Goal: Task Accomplishment & Management: Use online tool/utility

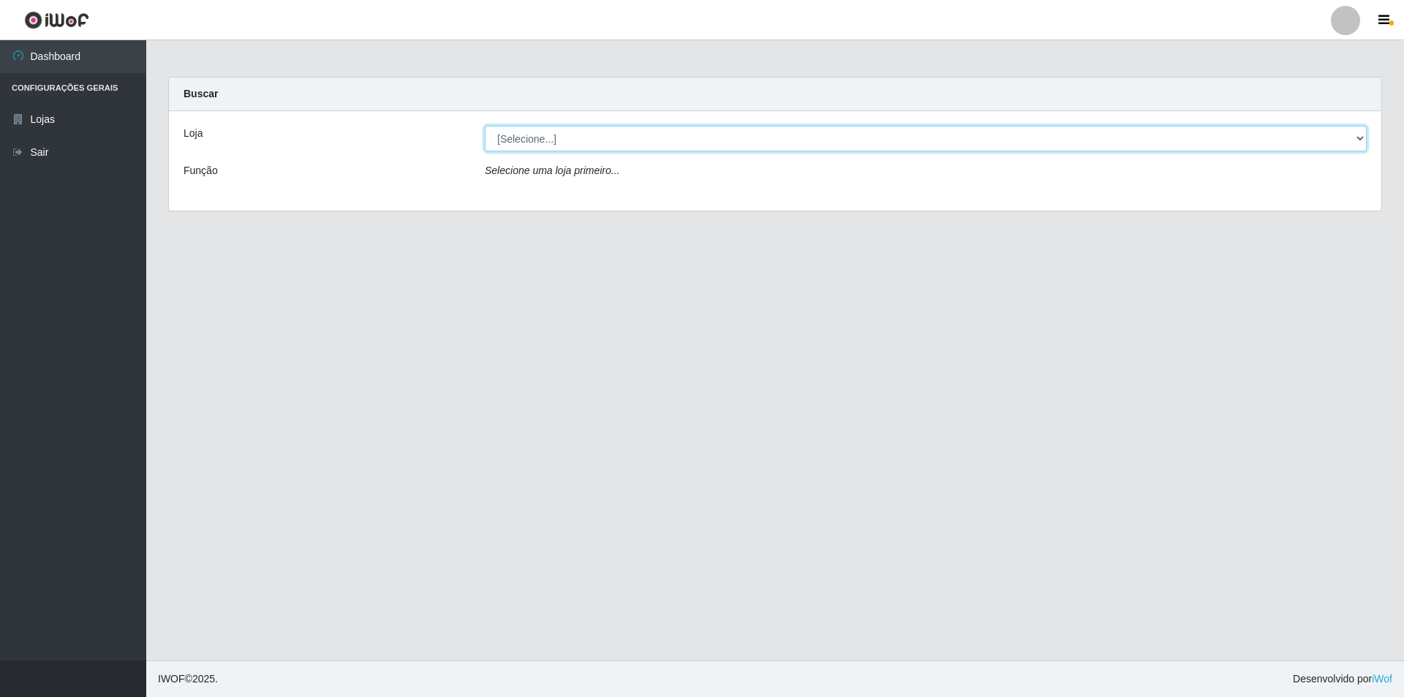
drag, startPoint x: 523, startPoint y: 140, endPoint x: 520, endPoint y: 147, distance: 7.9
click at [524, 140] on select "[Selecione...] Atacado Vem - Loja 31 [GEOGRAPHIC_DATA]" at bounding box center [926, 139] width 882 height 26
select select "437"
click at [485, 126] on select "[Selecione...] Atacado Vem - Loja 31 [GEOGRAPHIC_DATA]" at bounding box center [926, 139] width 882 height 26
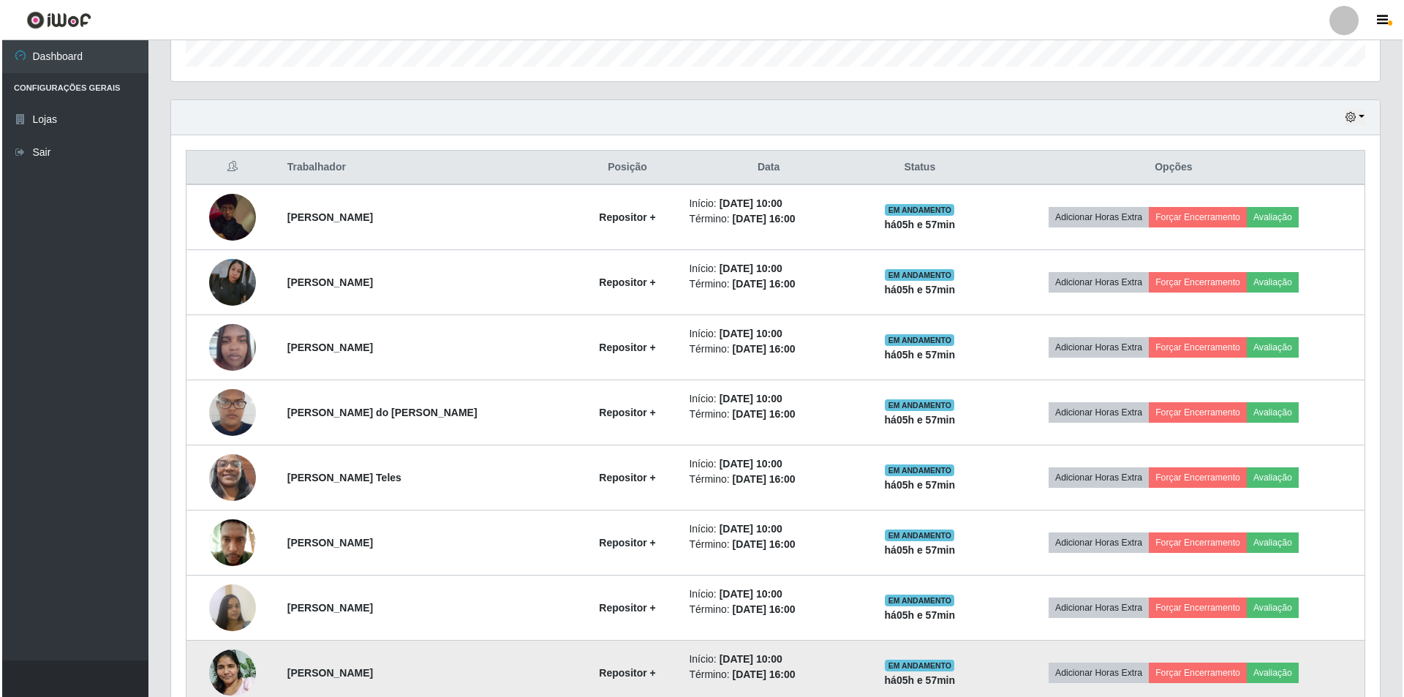
scroll to position [439, 0]
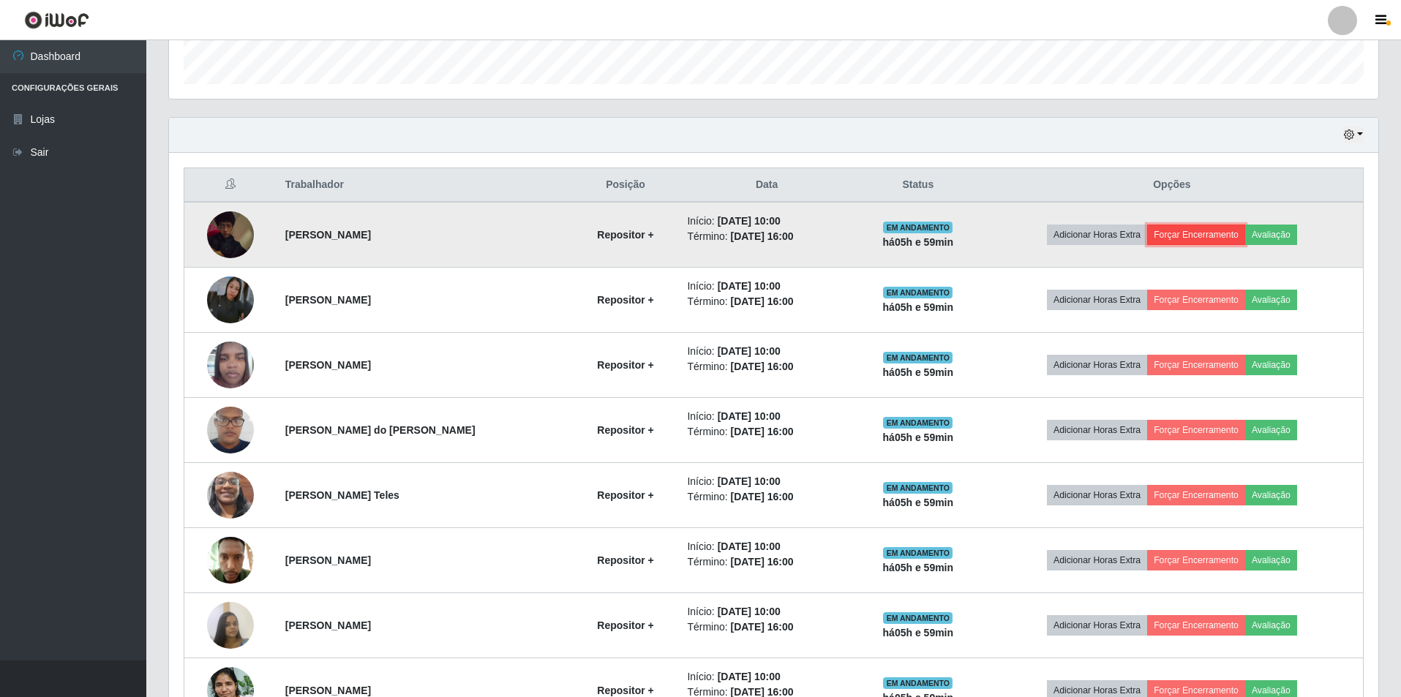
click at [1226, 240] on button "Forçar Encerramento" at bounding box center [1196, 235] width 98 height 20
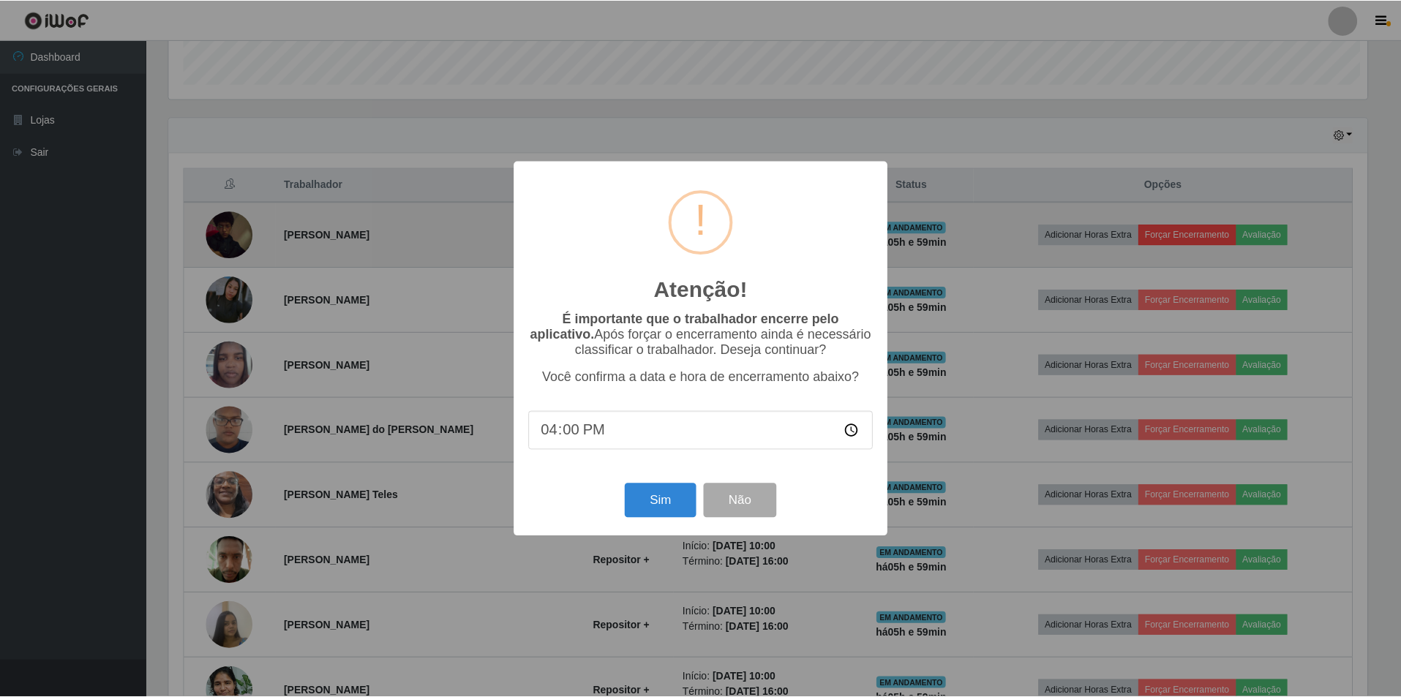
scroll to position [304, 1202]
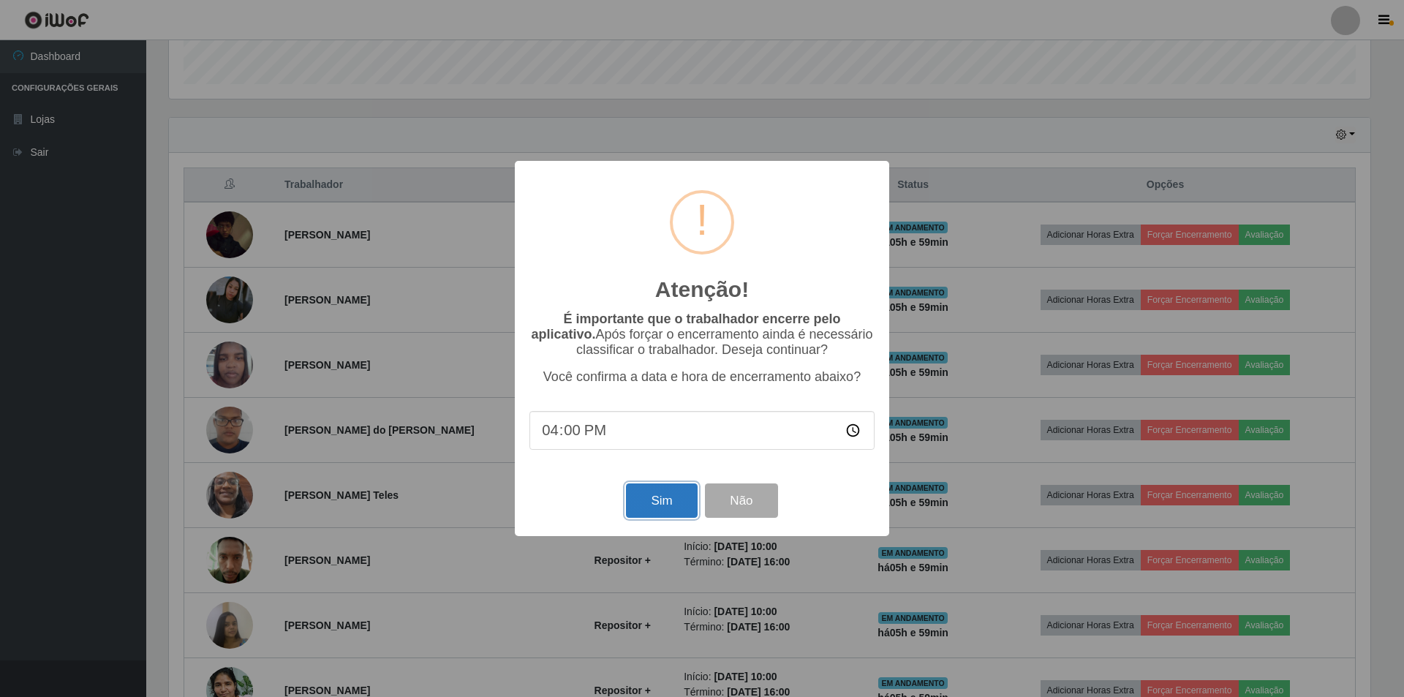
click at [671, 505] on button "Sim" at bounding box center [661, 500] width 71 height 34
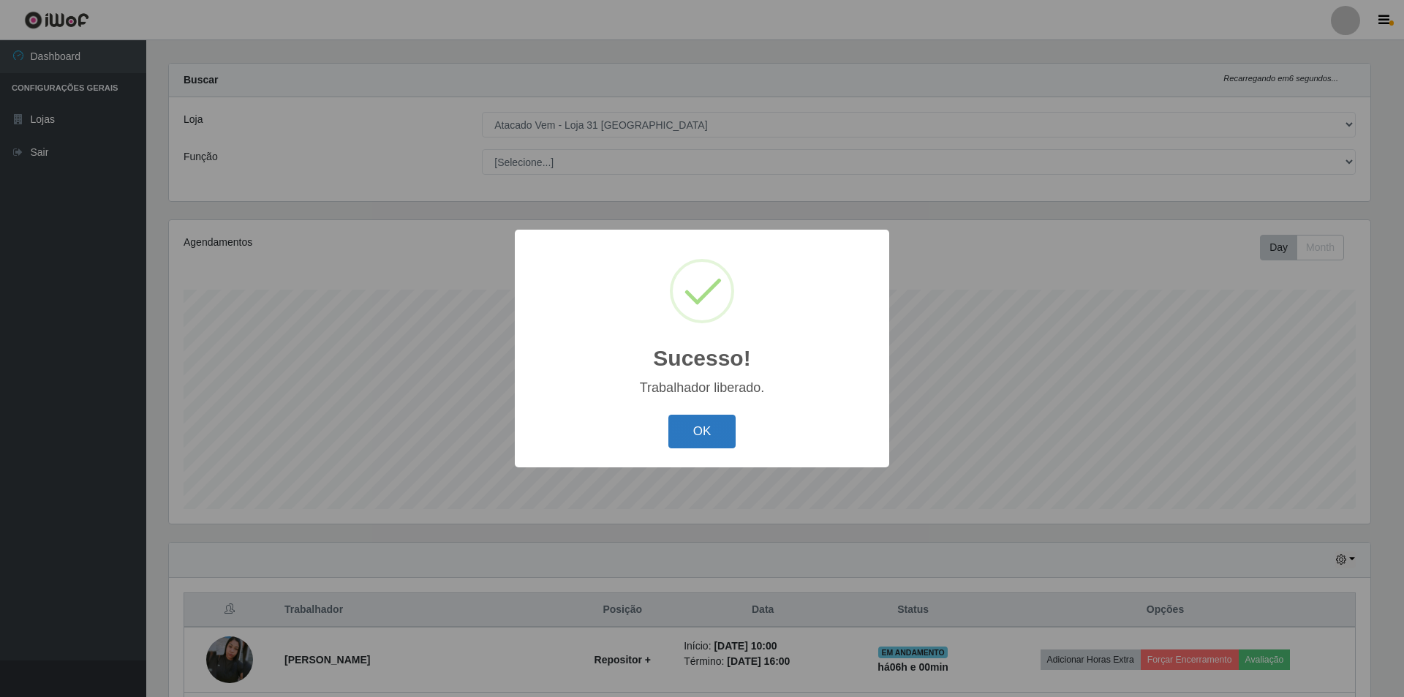
click at [711, 429] on button "OK" at bounding box center [702, 432] width 68 height 34
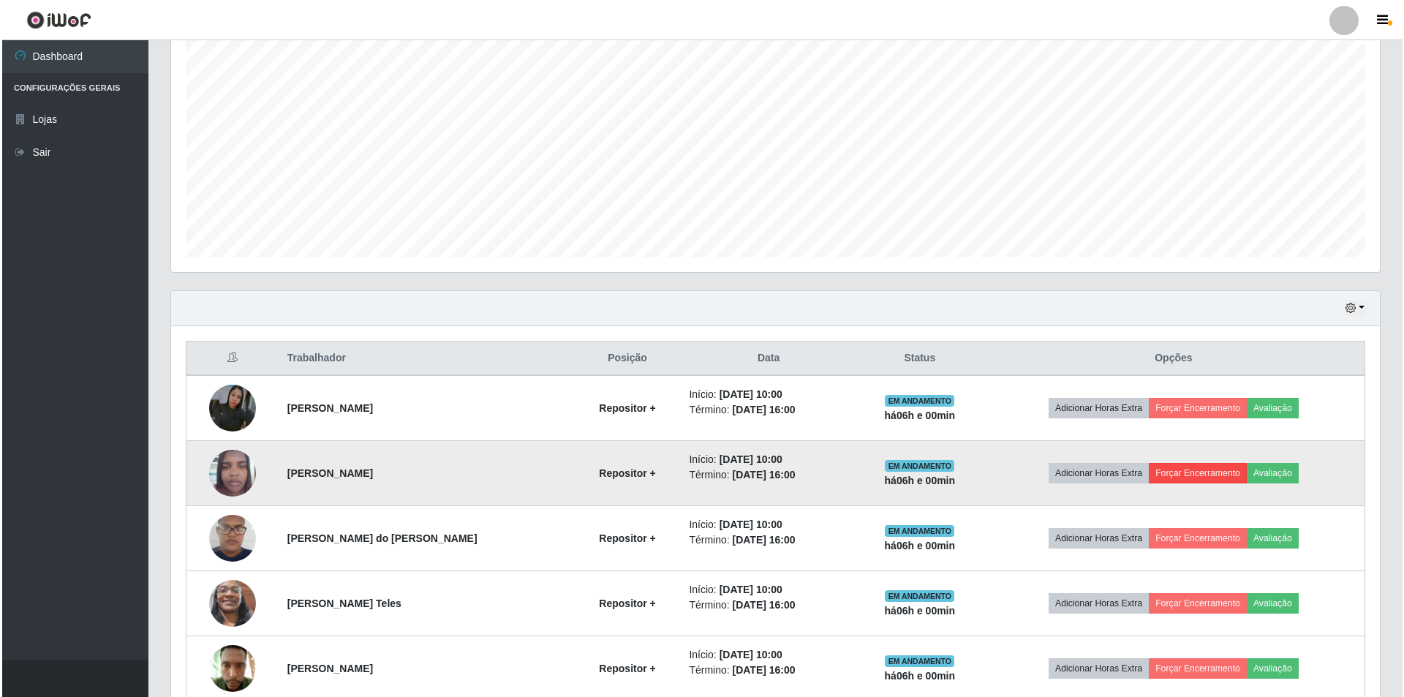
scroll to position [306, 0]
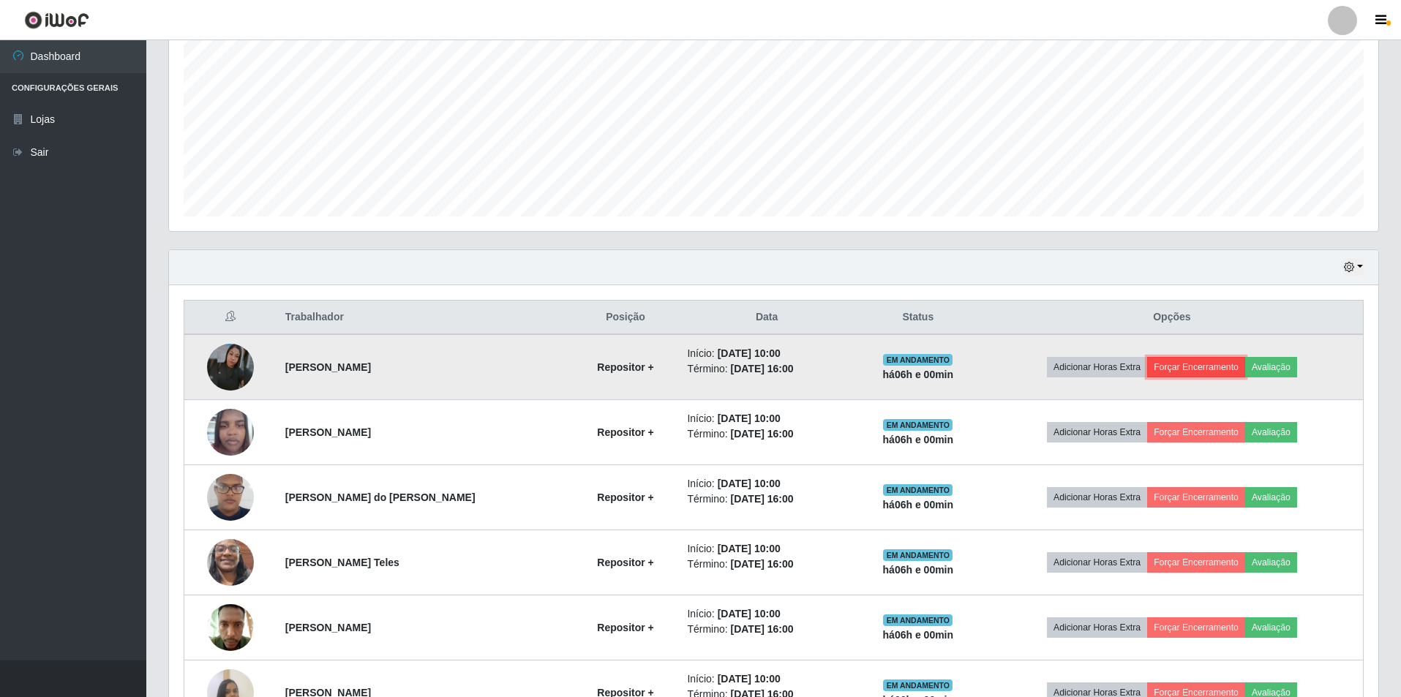
click at [1188, 369] on button "Forçar Encerramento" at bounding box center [1196, 367] width 98 height 20
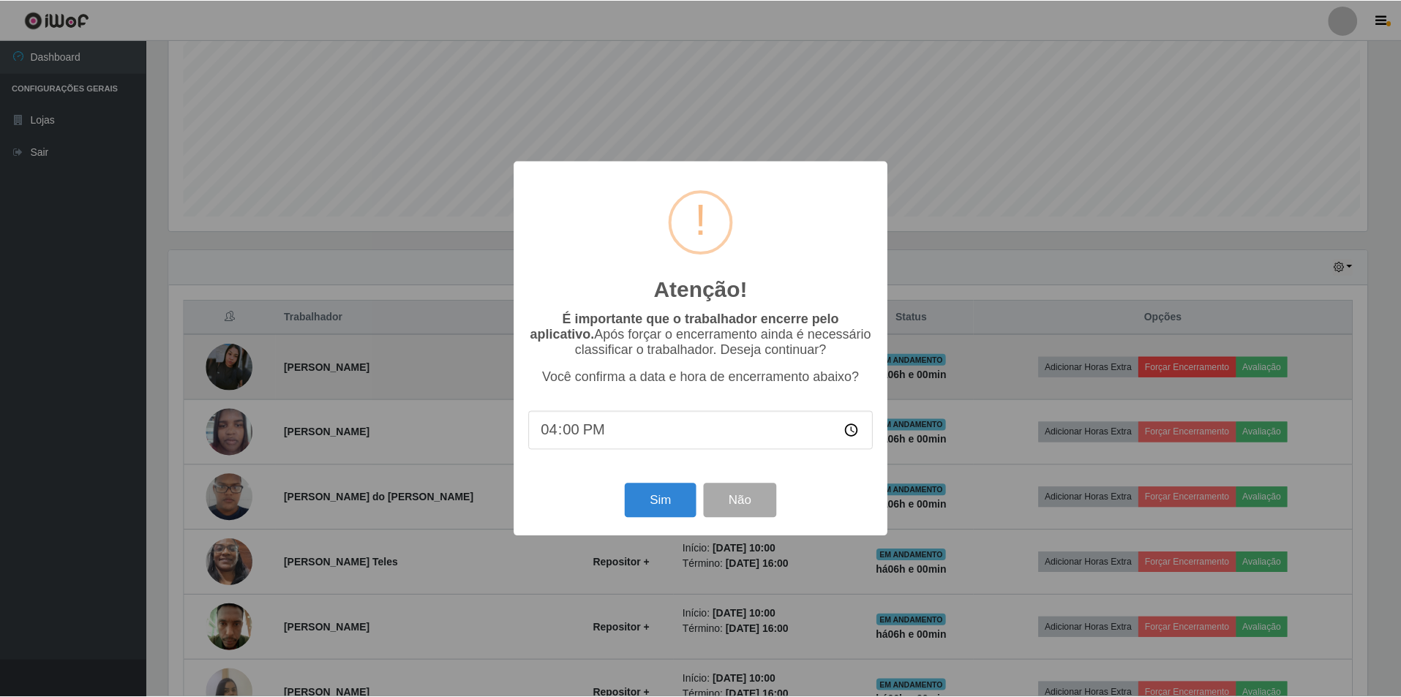
scroll to position [304, 1202]
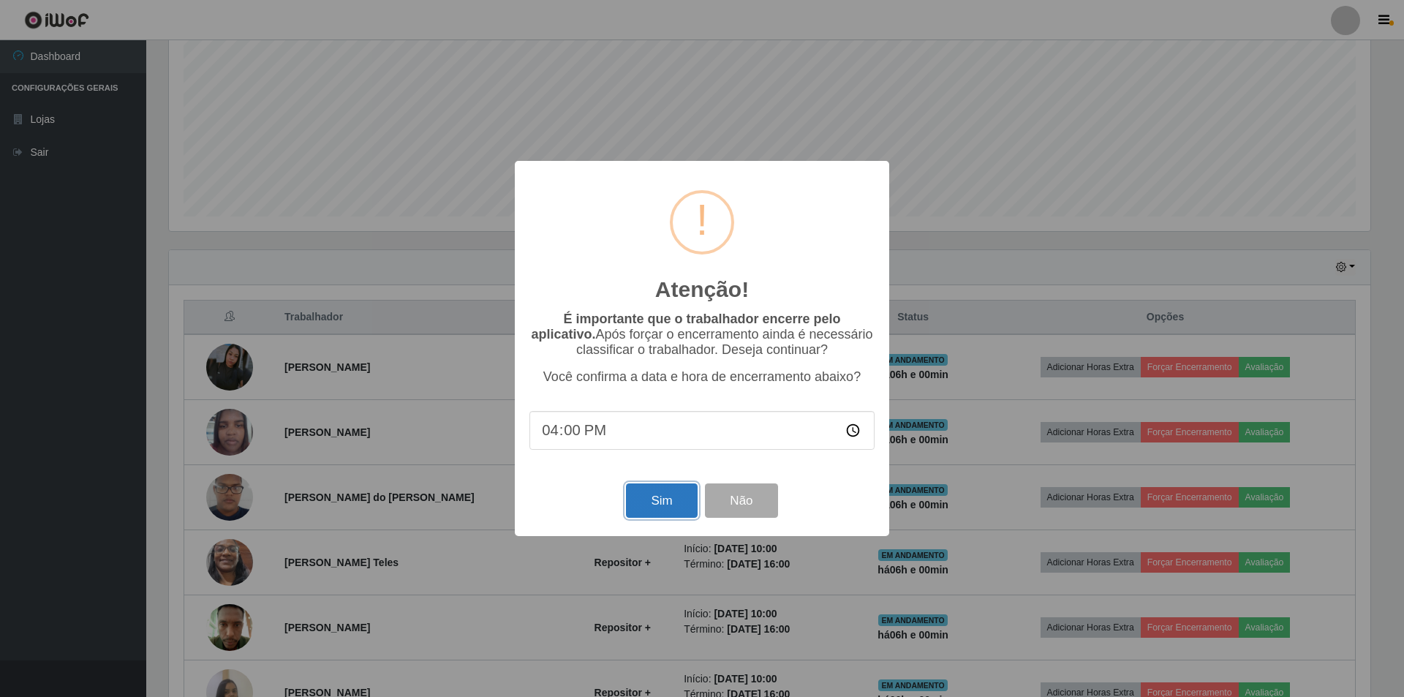
click at [658, 504] on button "Sim" at bounding box center [661, 500] width 71 height 34
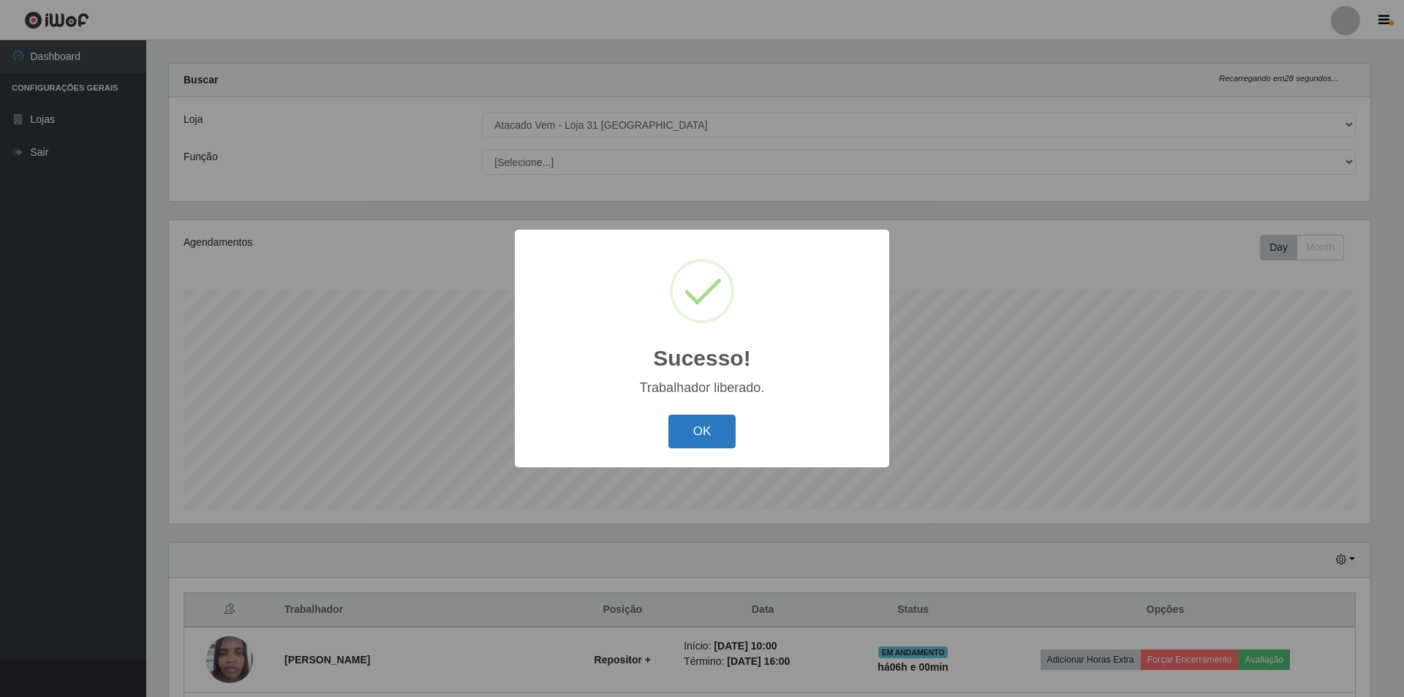
click at [703, 432] on button "OK" at bounding box center [702, 432] width 68 height 34
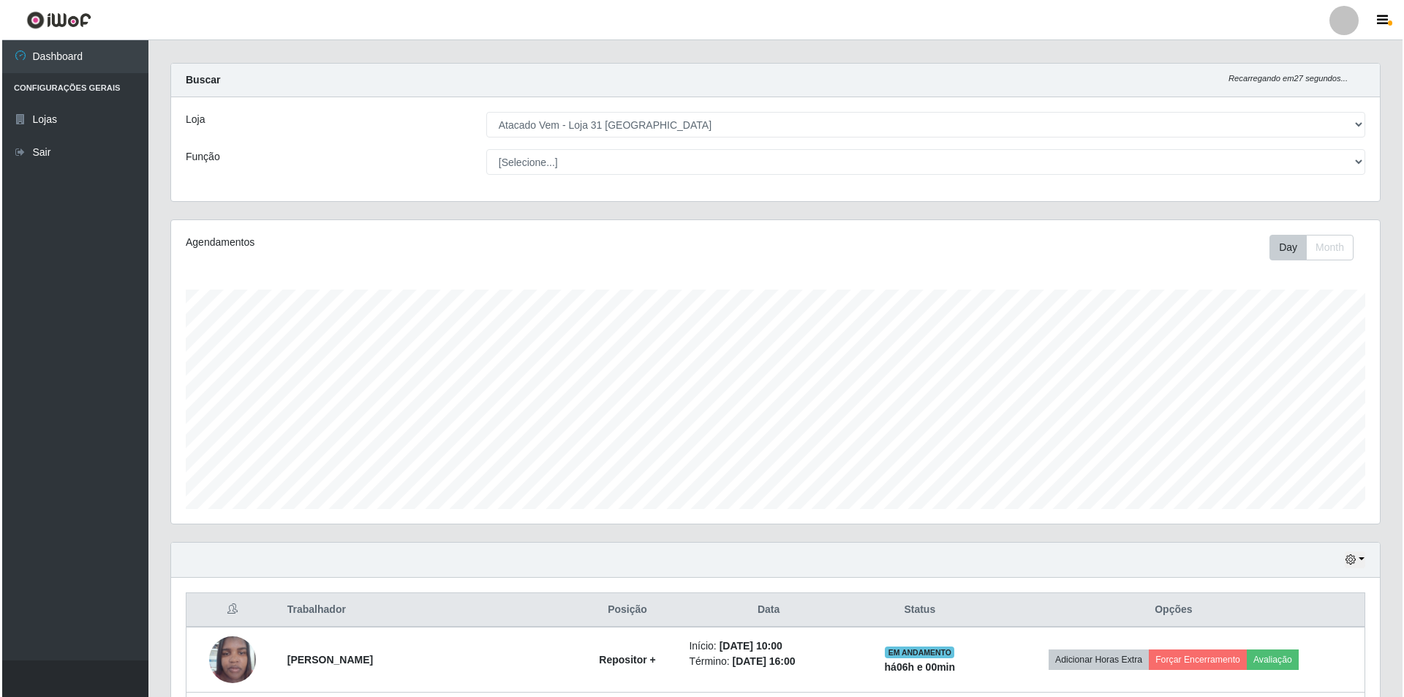
scroll to position [233, 0]
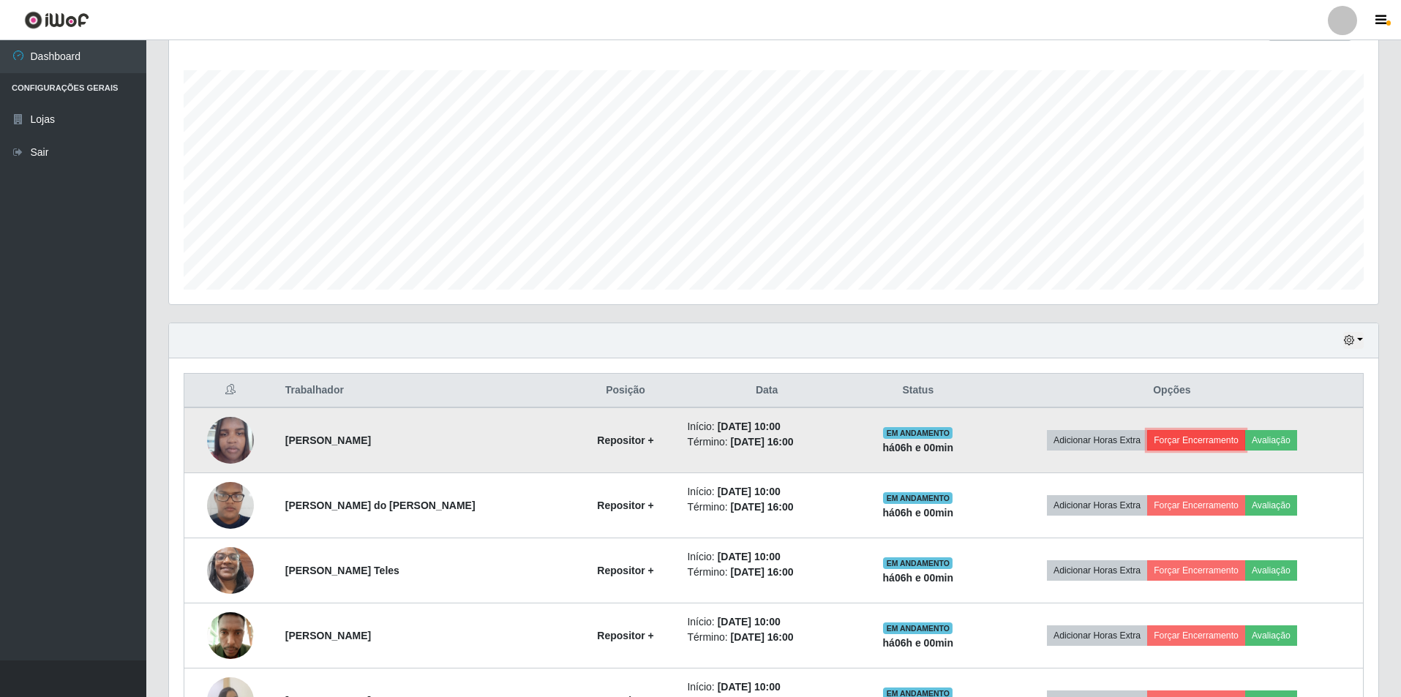
click at [1210, 442] on button "Forçar Encerramento" at bounding box center [1196, 440] width 98 height 20
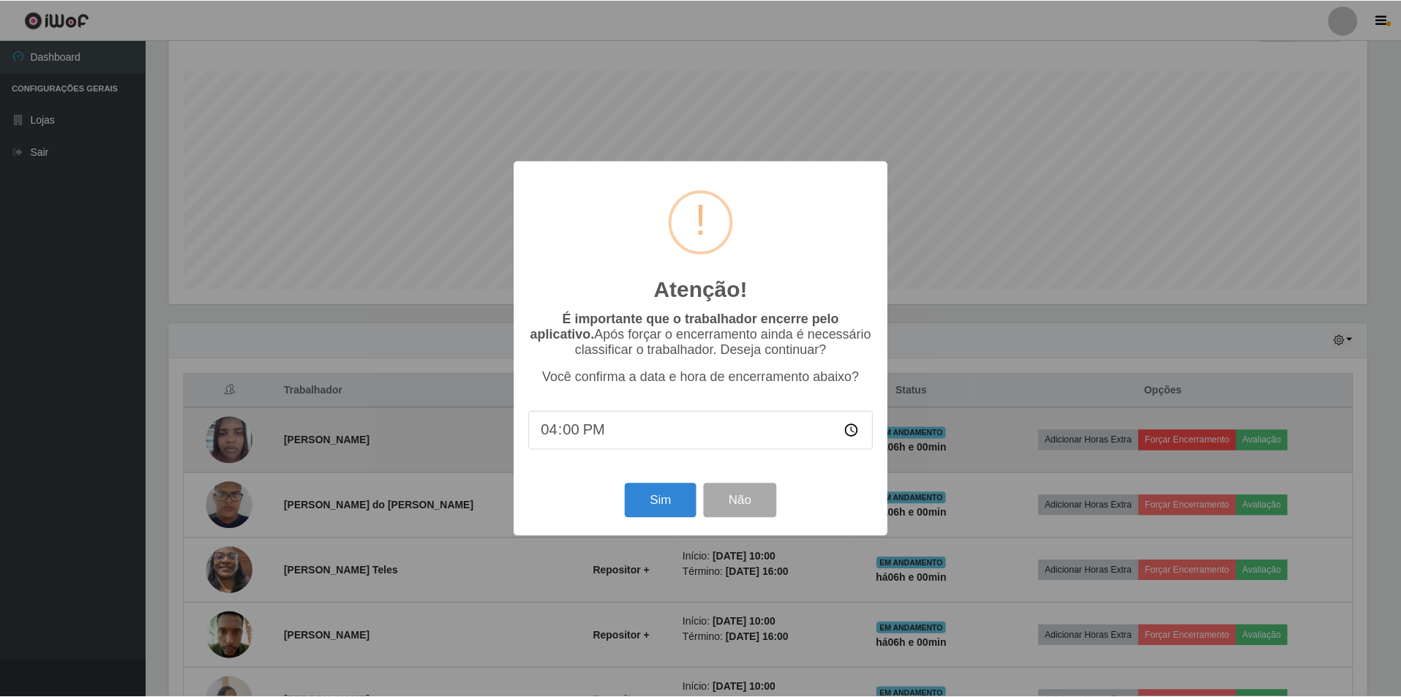
scroll to position [304, 1202]
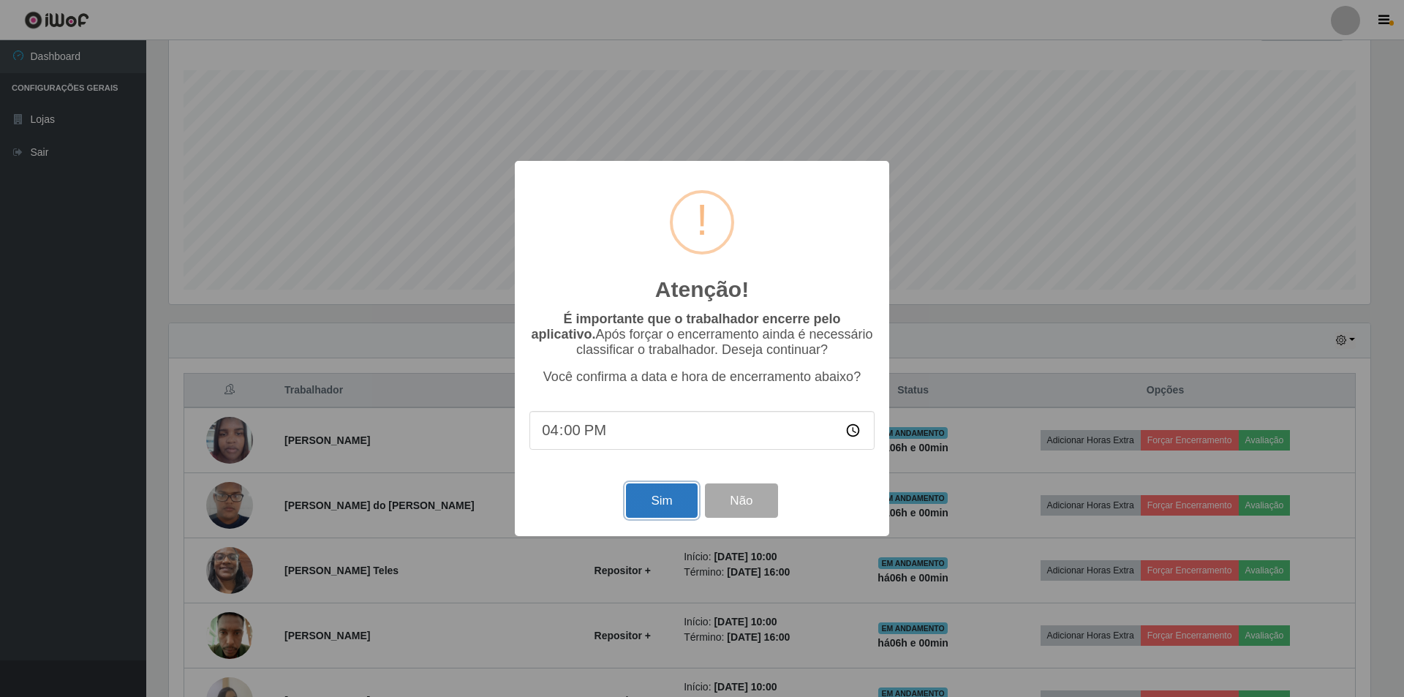
click at [663, 504] on button "Sim" at bounding box center [661, 500] width 71 height 34
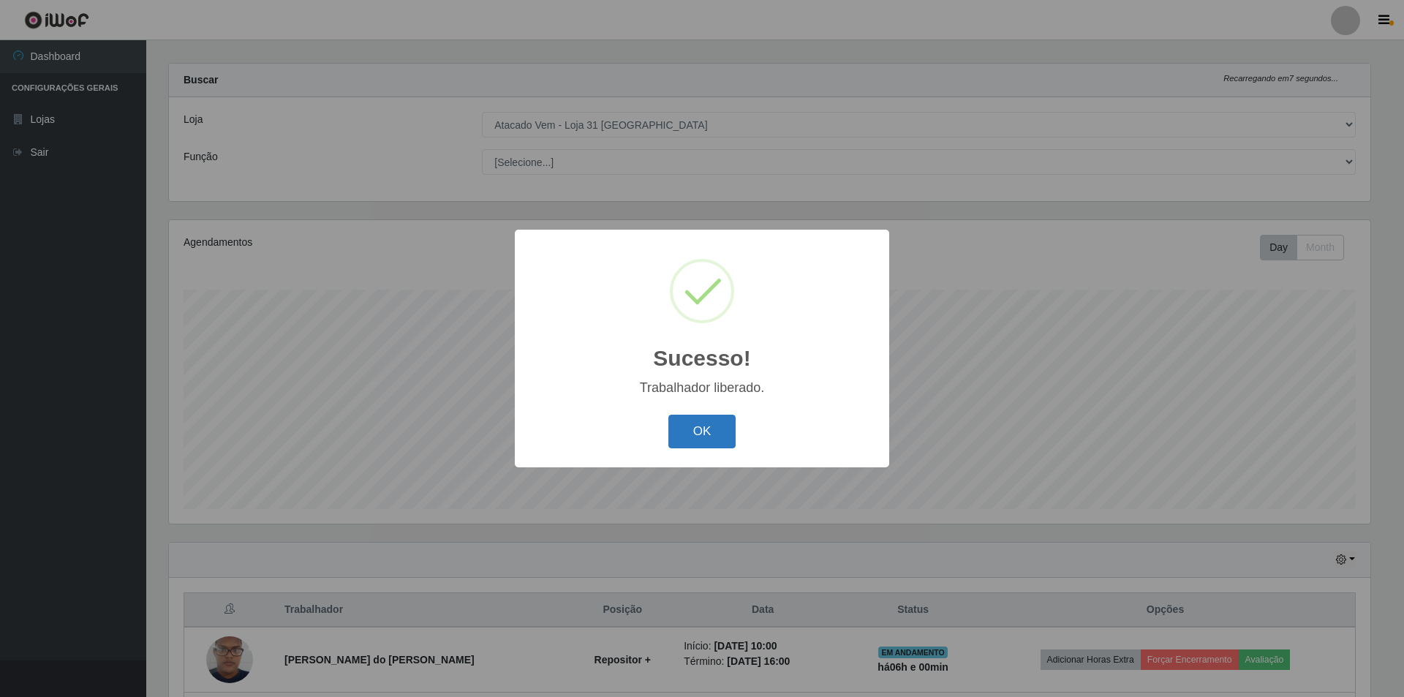
click at [724, 439] on button "OK" at bounding box center [702, 432] width 68 height 34
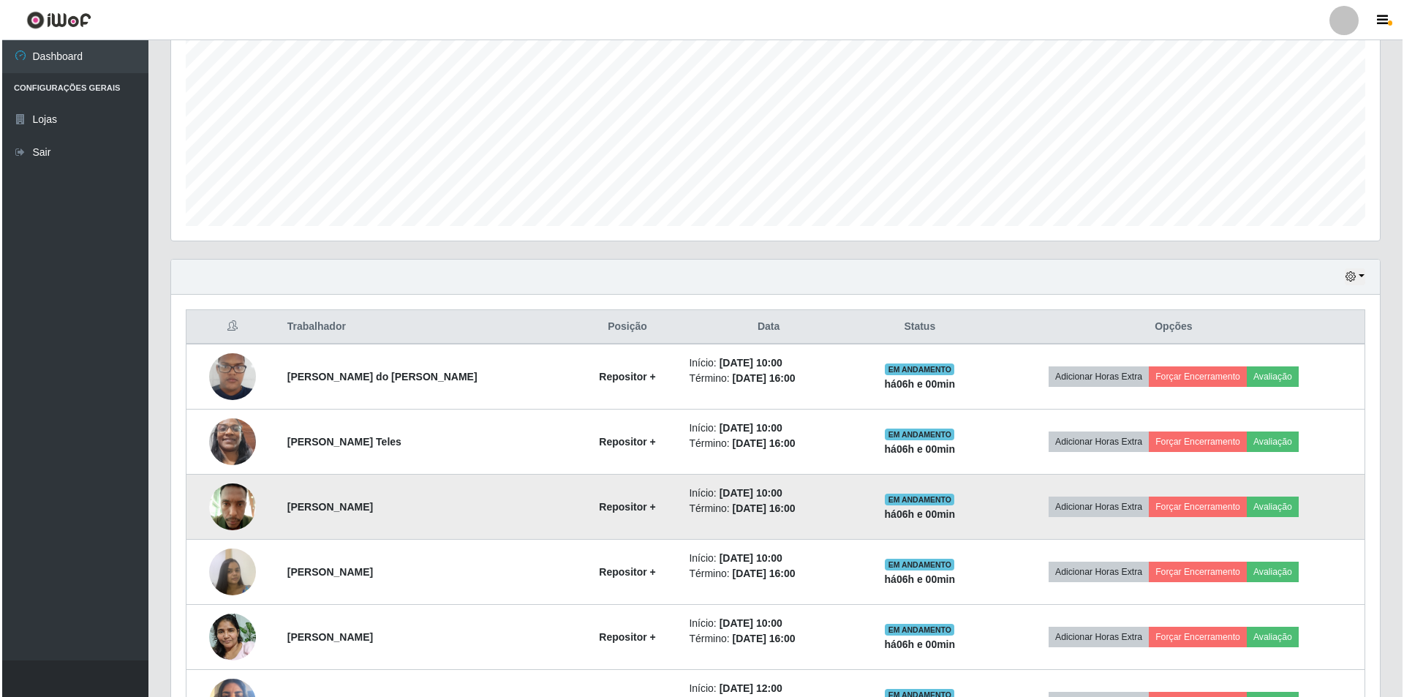
scroll to position [0, 0]
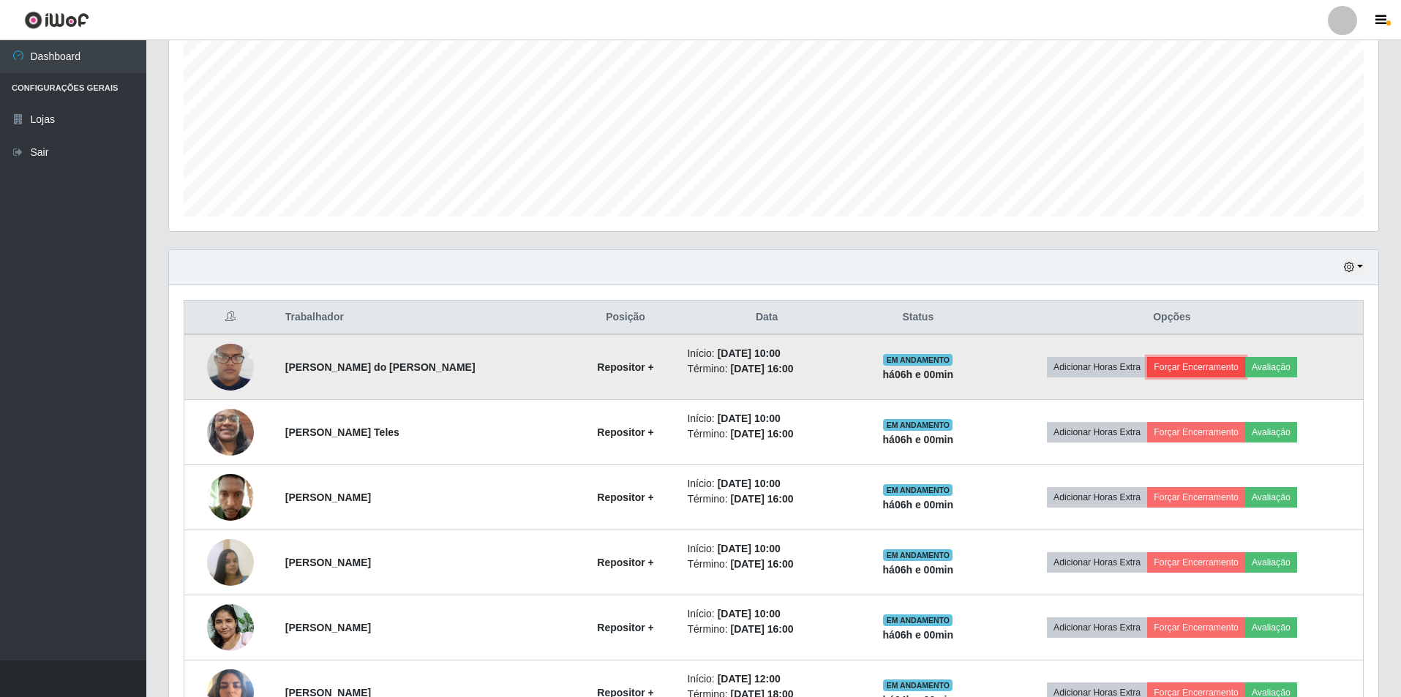
click at [1216, 358] on button "Forçar Encerramento" at bounding box center [1196, 367] width 98 height 20
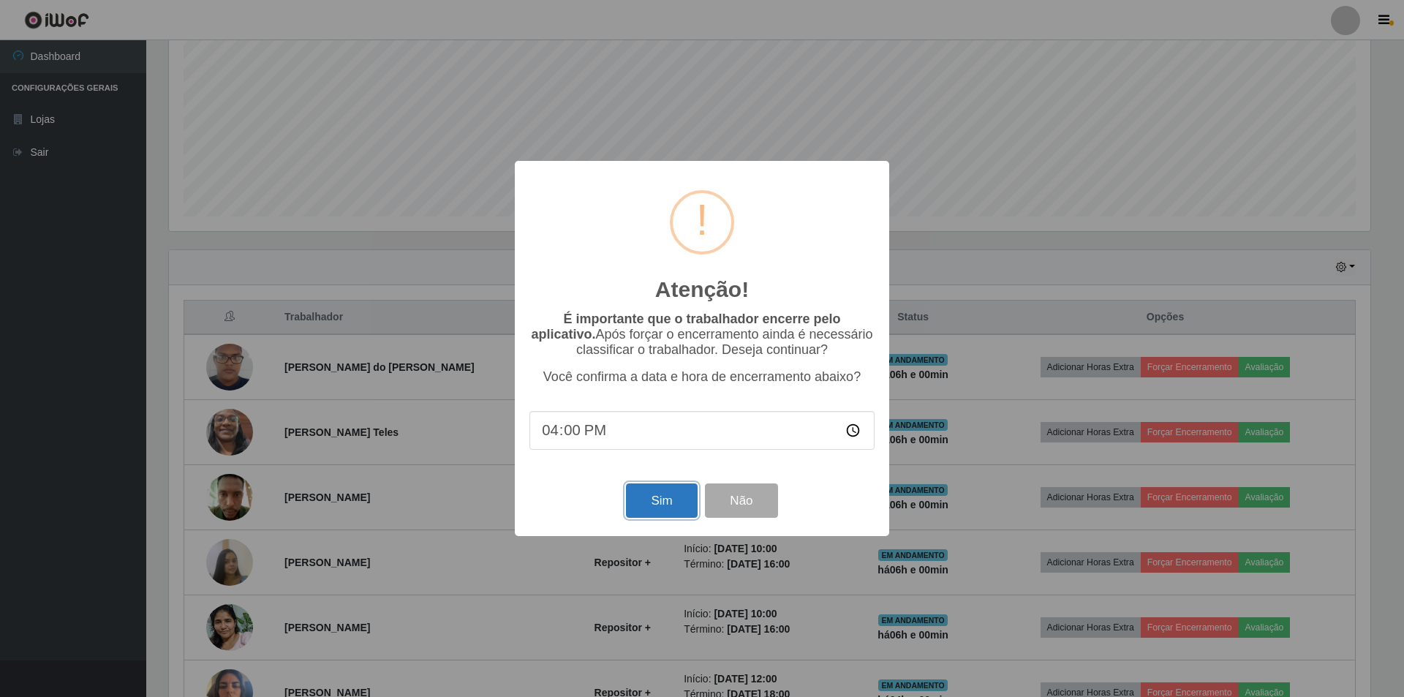
click at [666, 505] on button "Sim" at bounding box center [661, 500] width 71 height 34
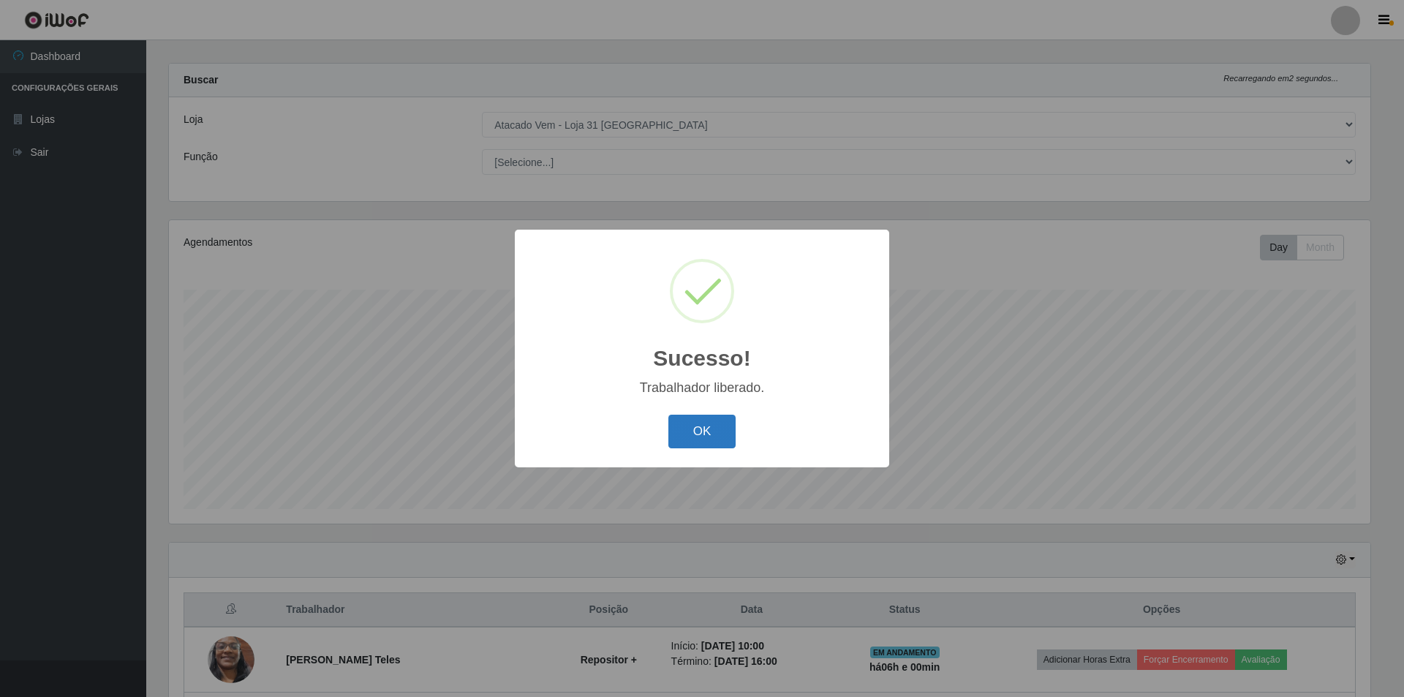
click at [720, 433] on button "OK" at bounding box center [702, 432] width 68 height 34
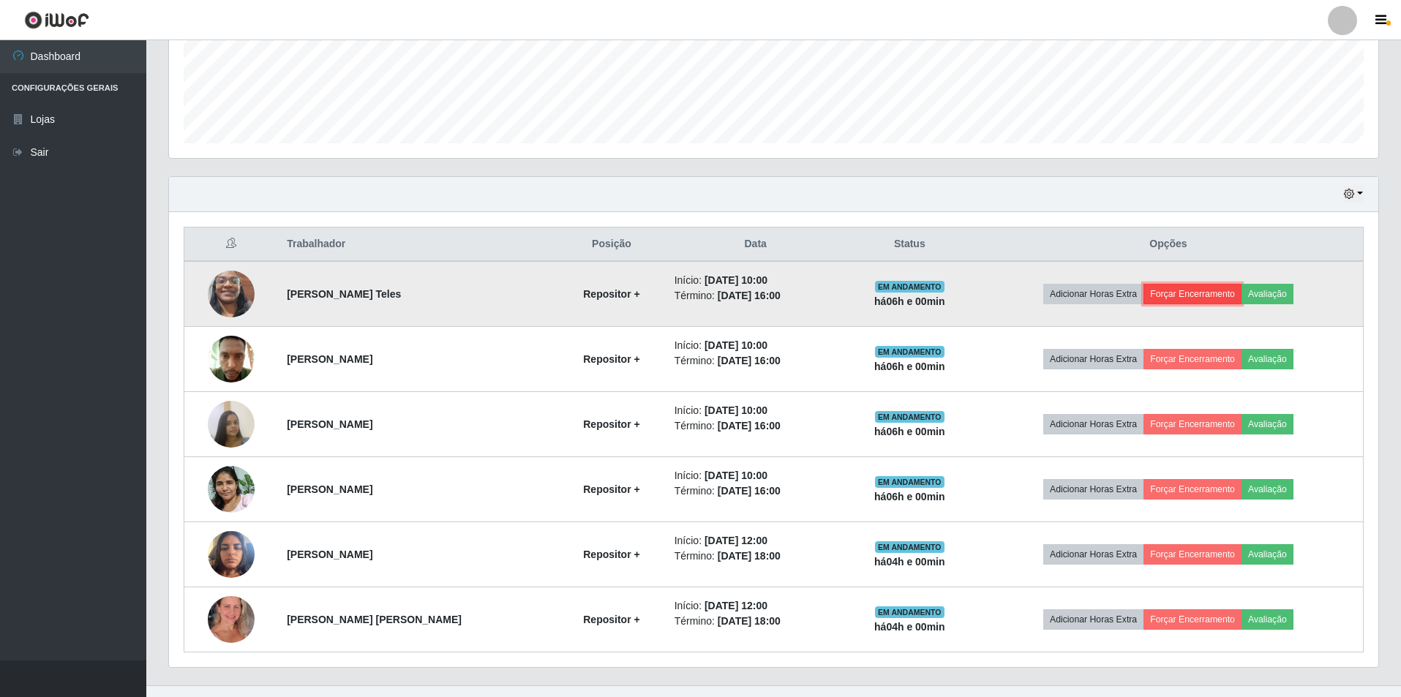
click at [1223, 297] on button "Forçar Encerramento" at bounding box center [1192, 294] width 98 height 20
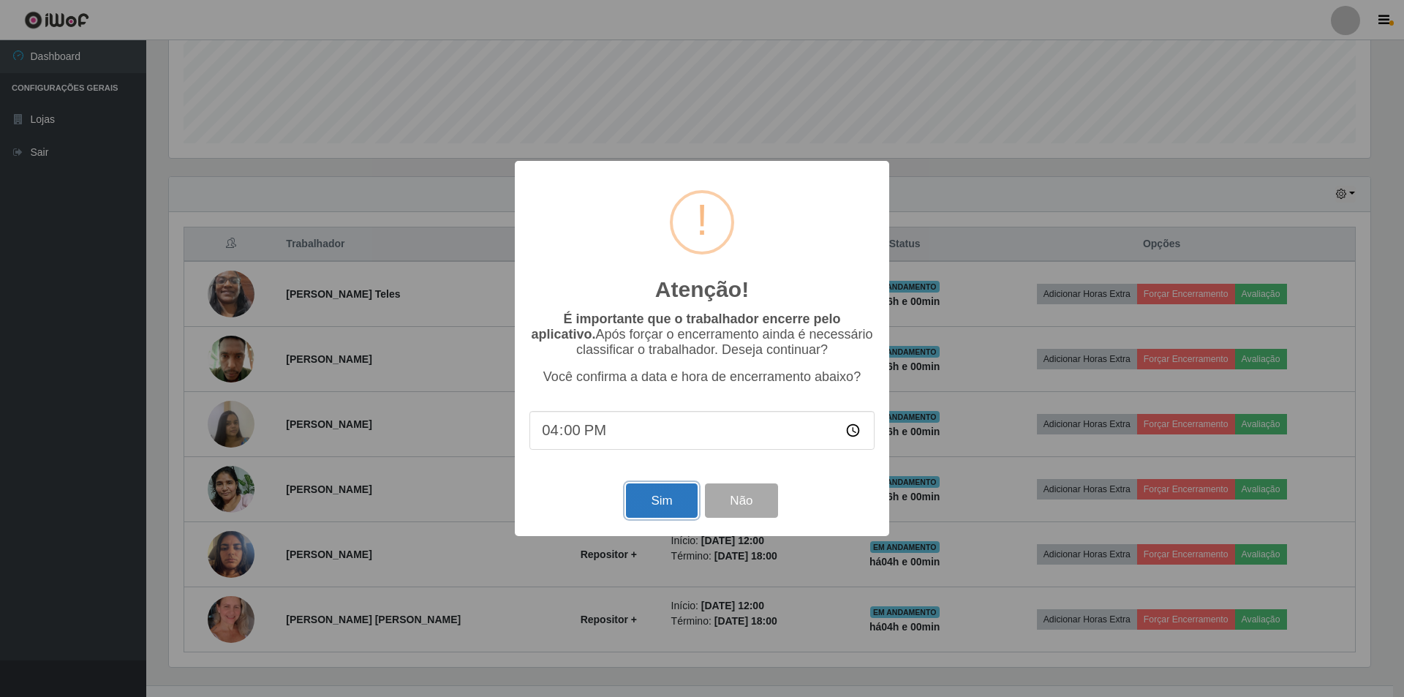
click at [679, 508] on button "Sim" at bounding box center [661, 500] width 71 height 34
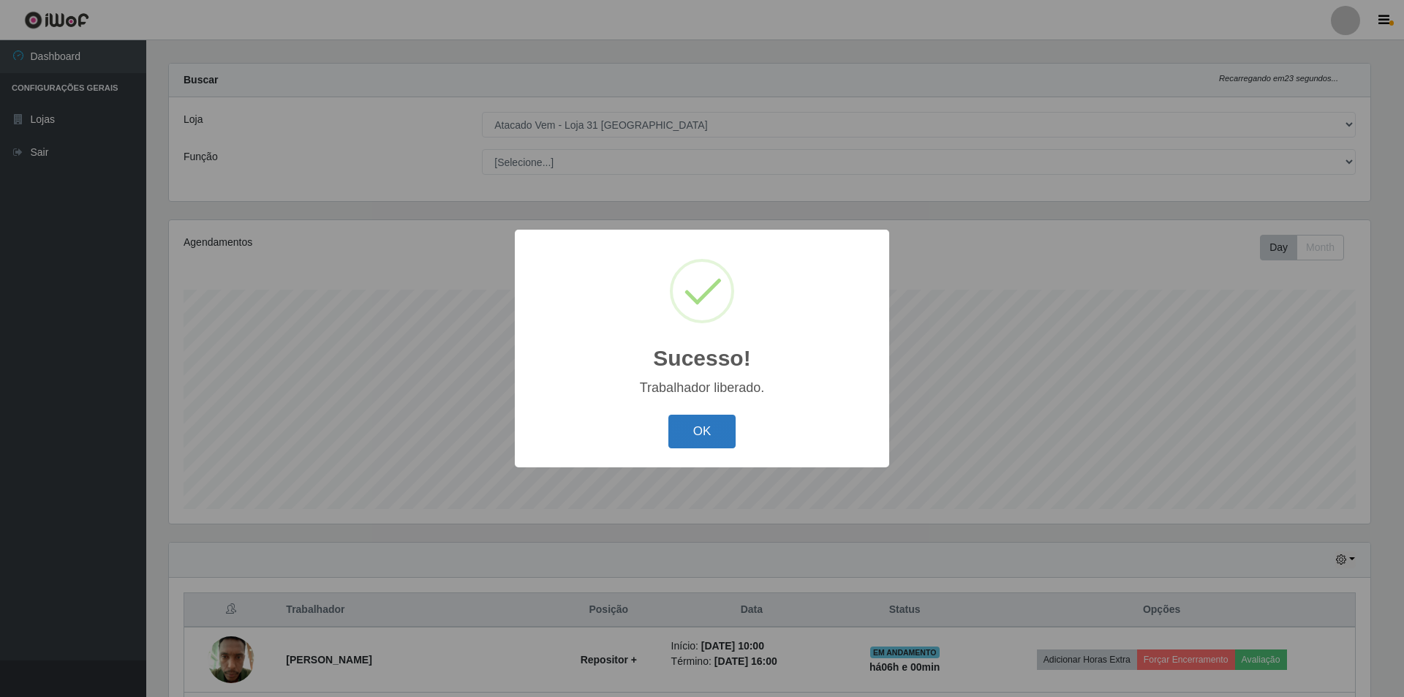
click at [701, 442] on button "OK" at bounding box center [702, 432] width 68 height 34
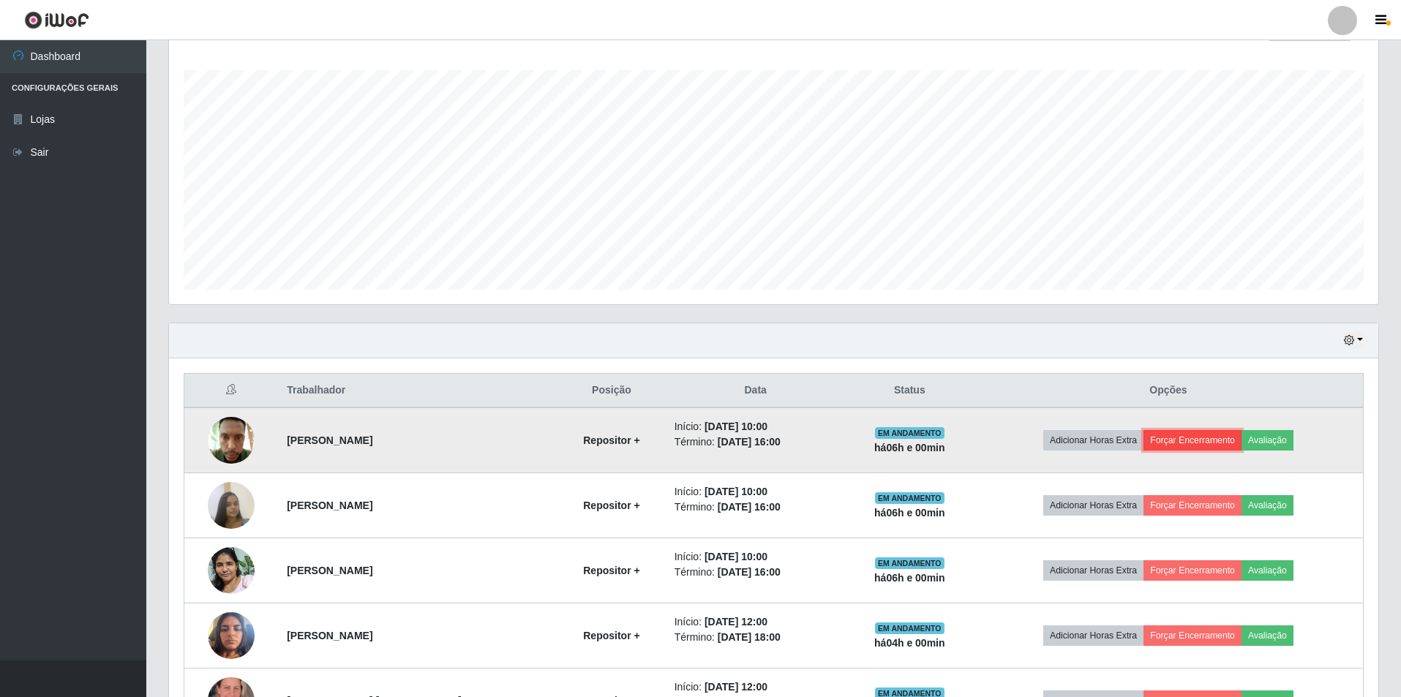
click at [1211, 440] on button "Forçar Encerramento" at bounding box center [1192, 440] width 98 height 20
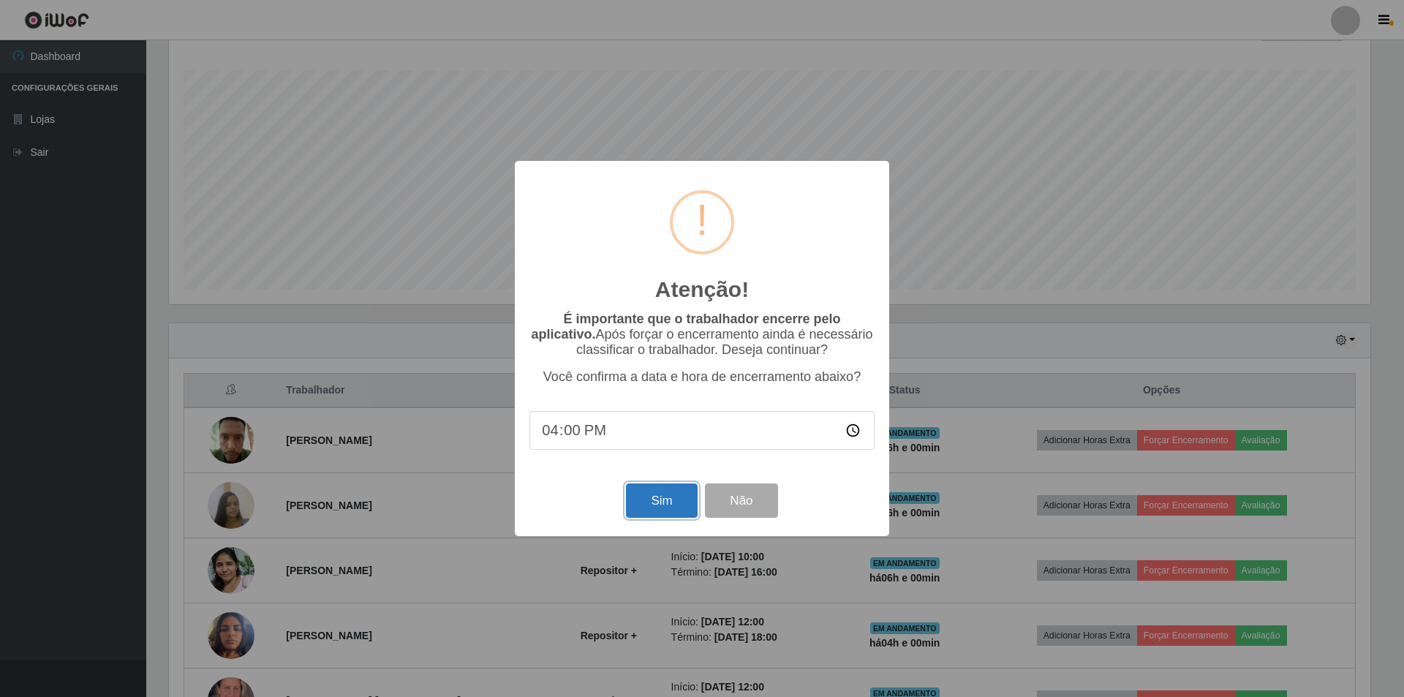
click at [644, 511] on button "Sim" at bounding box center [661, 500] width 71 height 34
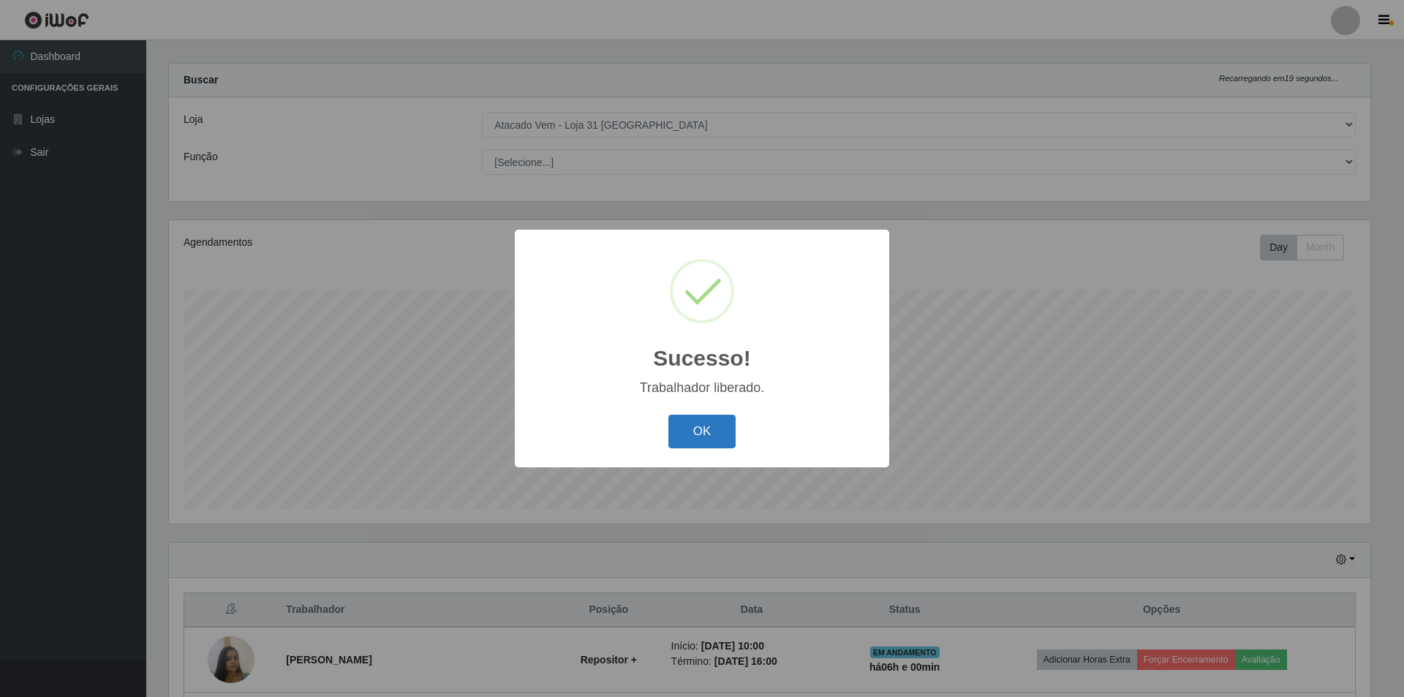
click at [715, 428] on button "OK" at bounding box center [702, 432] width 68 height 34
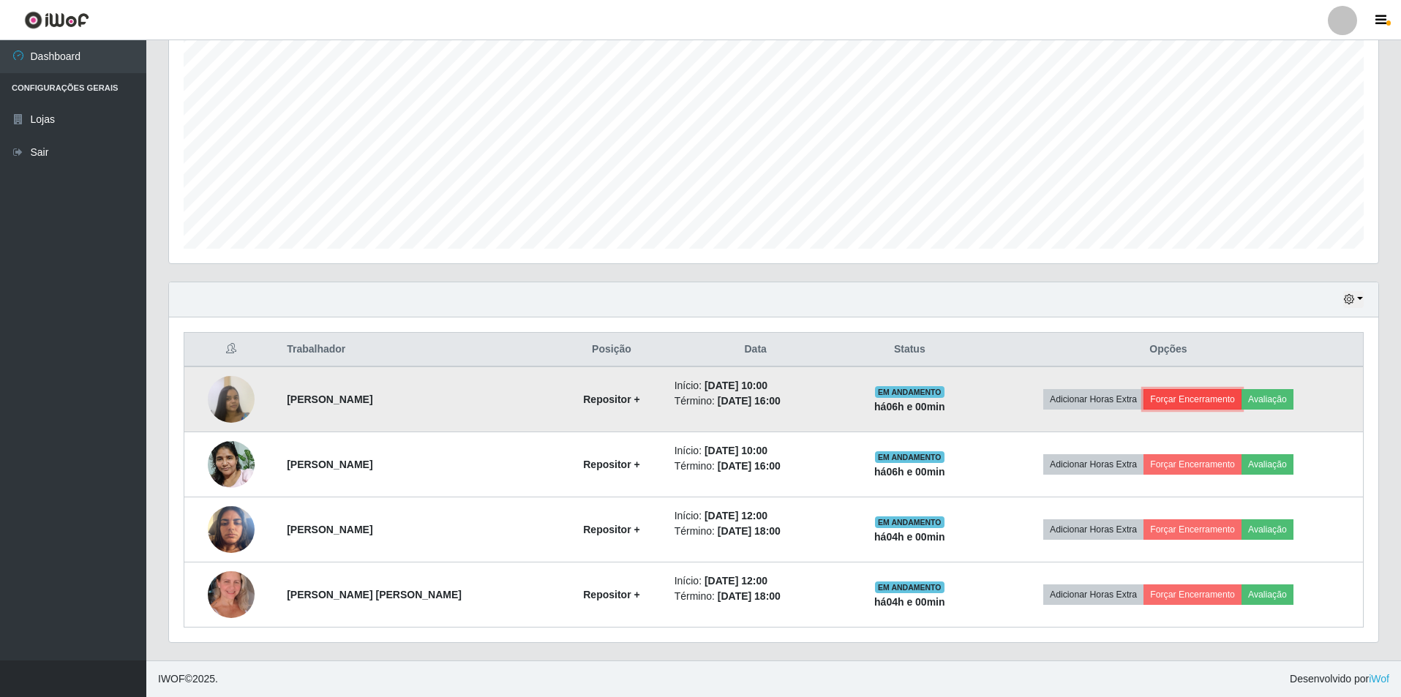
click at [1212, 399] on button "Forçar Encerramento" at bounding box center [1192, 399] width 98 height 20
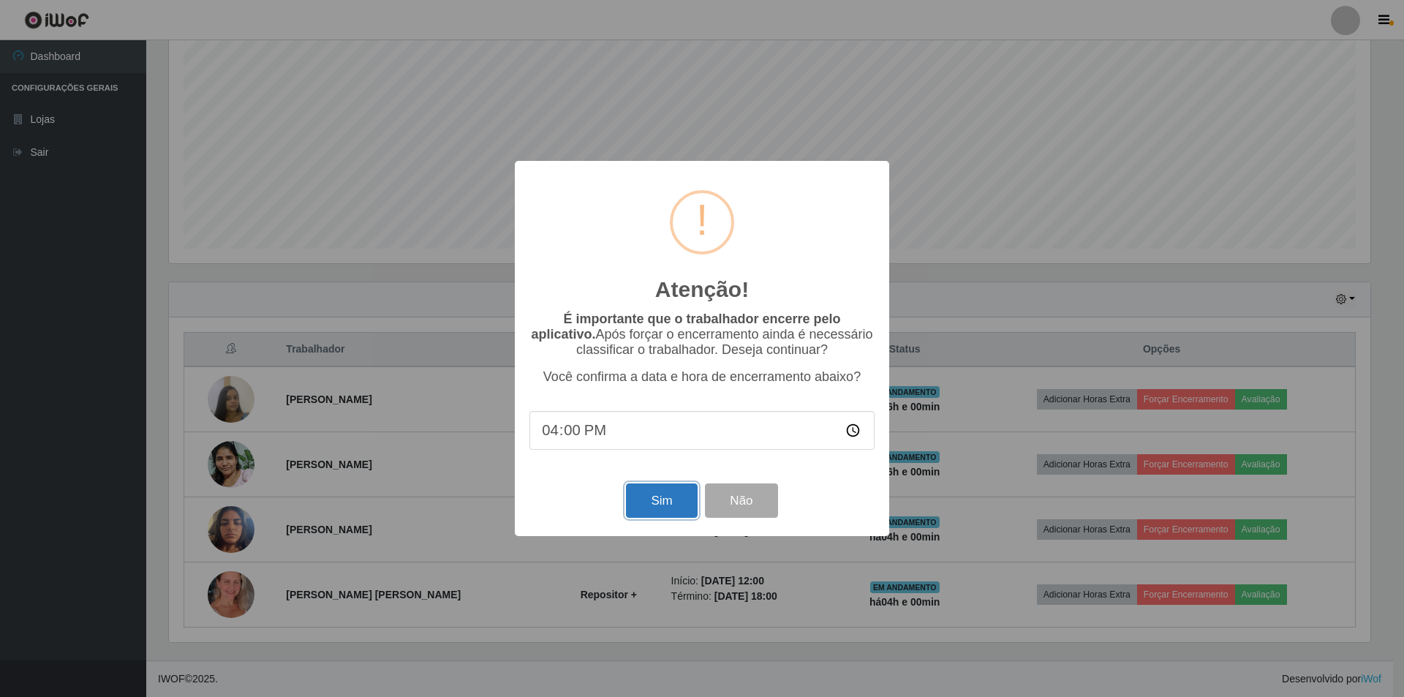
click at [644, 508] on button "Sim" at bounding box center [661, 500] width 71 height 34
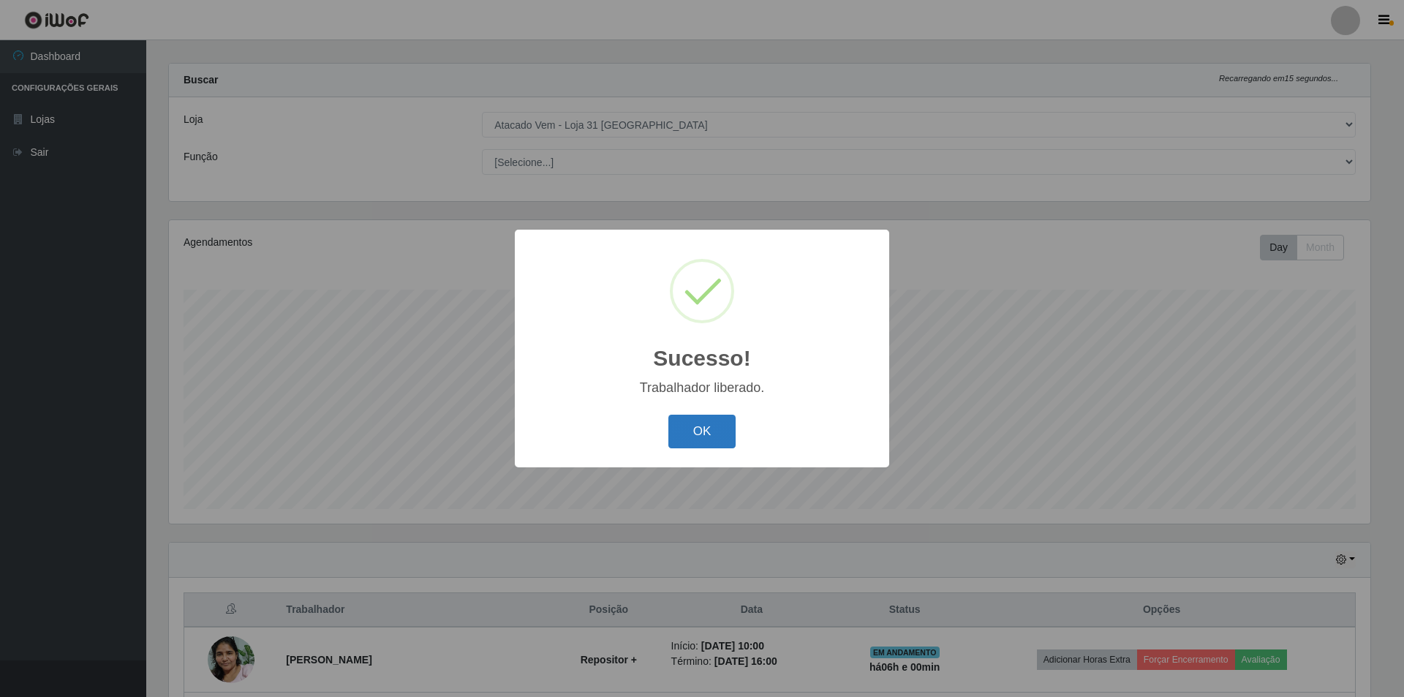
click at [731, 428] on button "OK" at bounding box center [702, 432] width 68 height 34
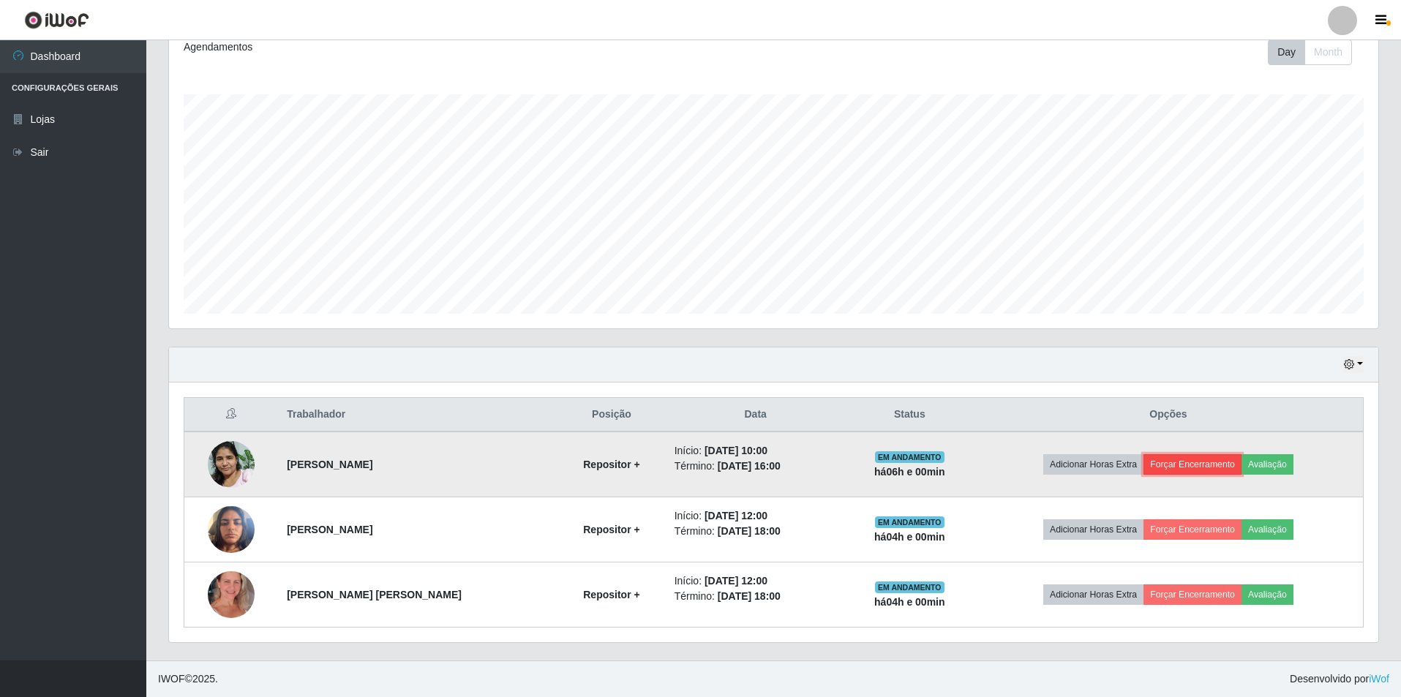
click at [1216, 462] on button "Forçar Encerramento" at bounding box center [1192, 464] width 98 height 20
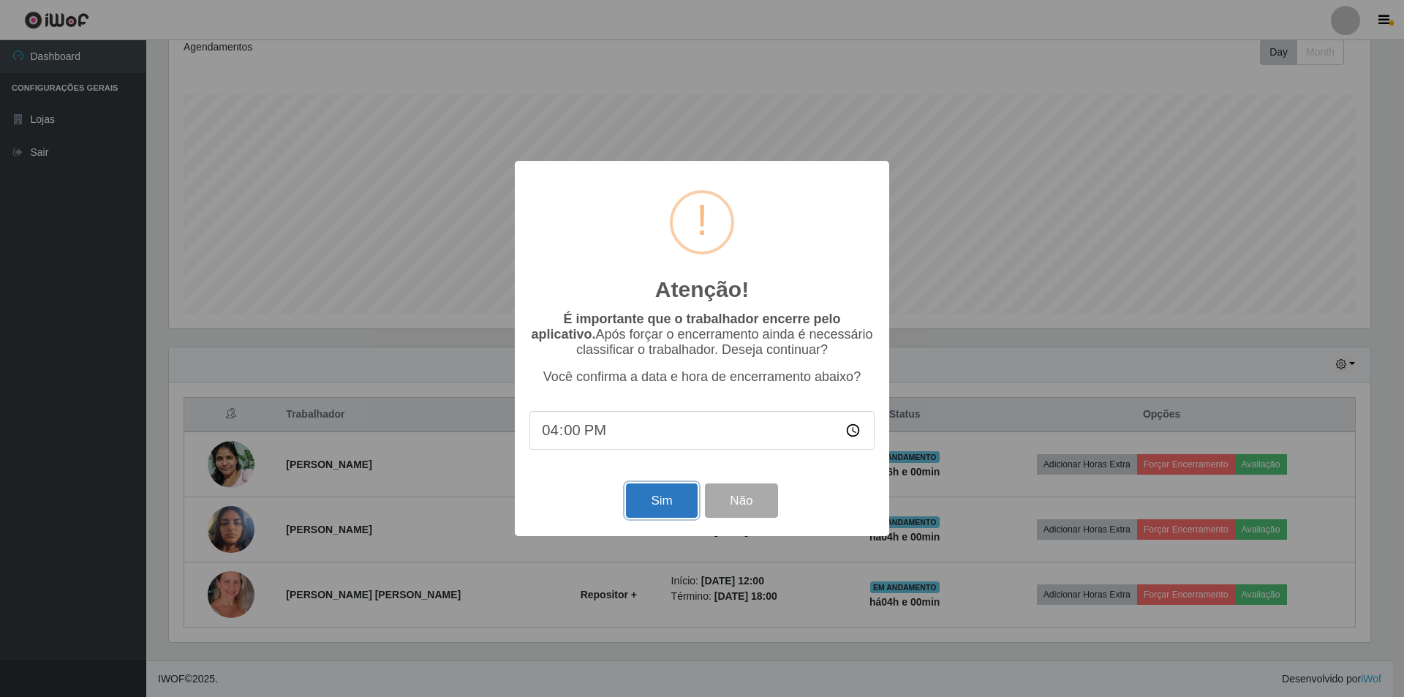
click at [655, 505] on button "Sim" at bounding box center [661, 500] width 71 height 34
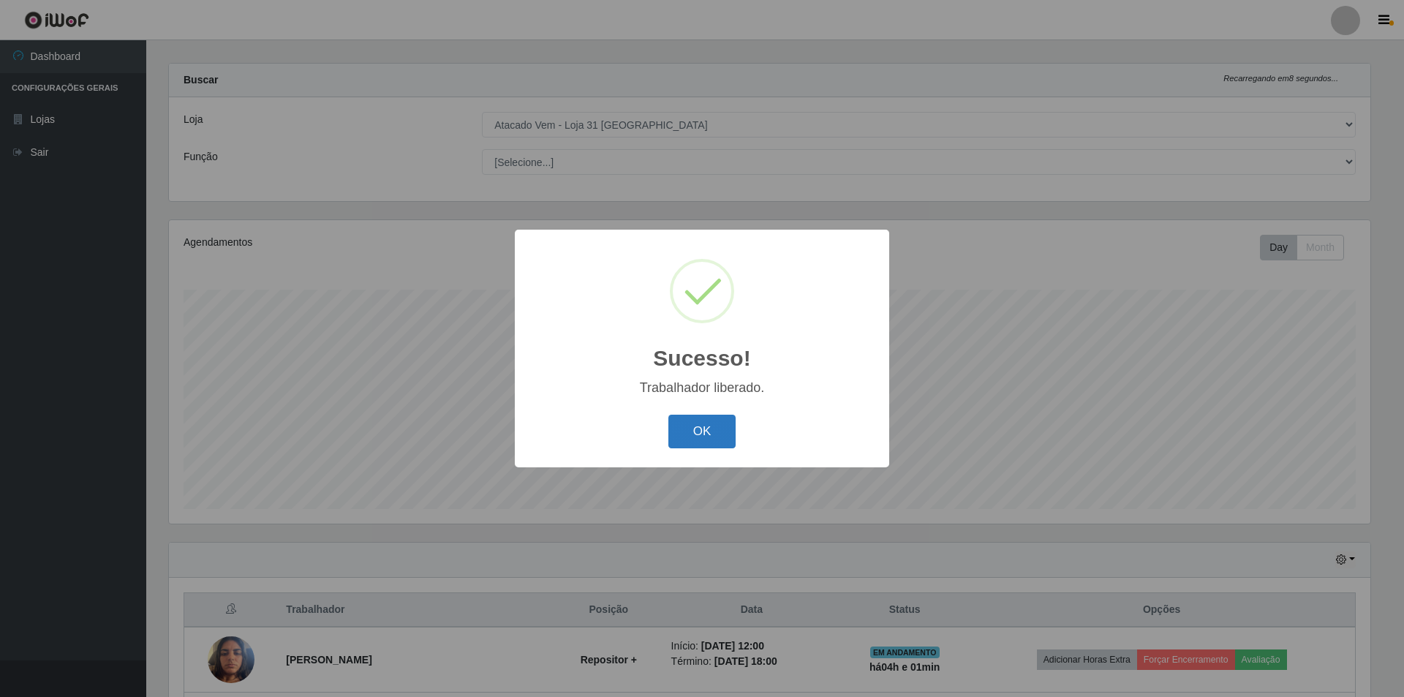
click at [713, 434] on button "OK" at bounding box center [702, 432] width 68 height 34
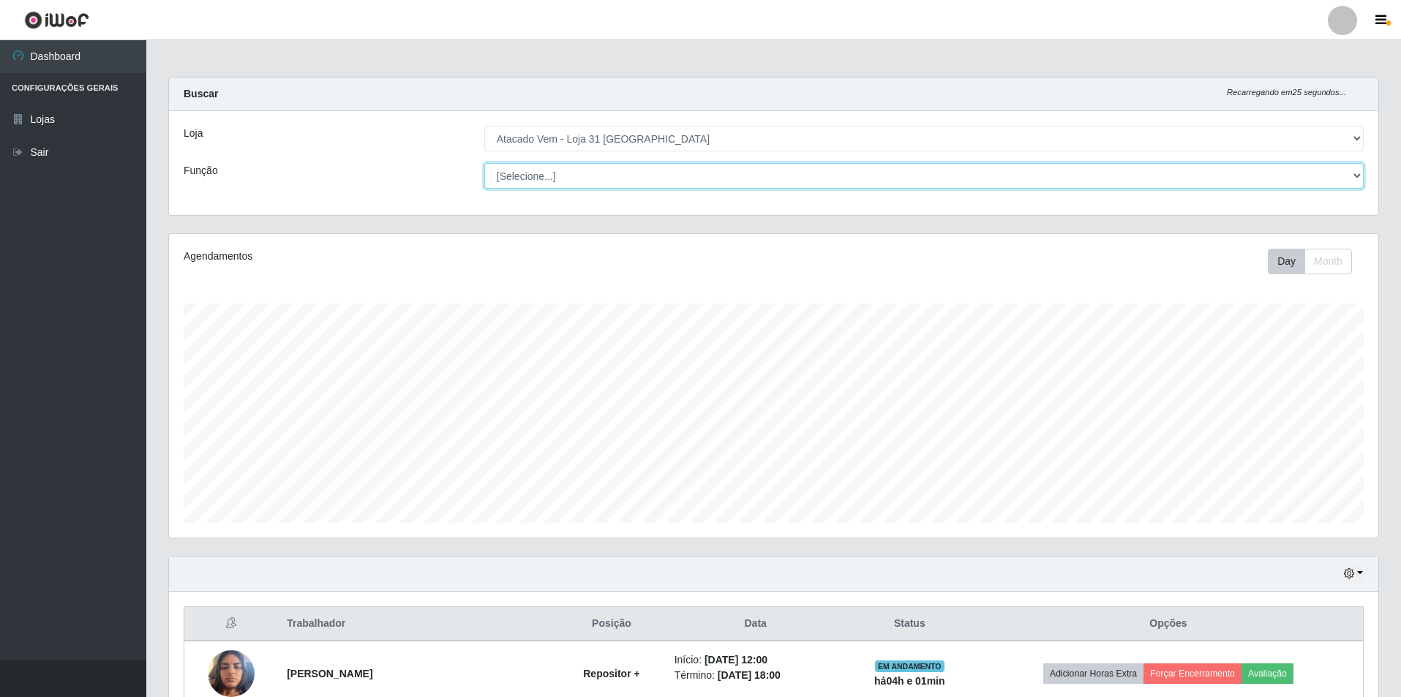
click at [597, 173] on select "[Selecione...] Carregador e Descarregador de Caminhão Carregador e Descarregado…" at bounding box center [923, 176] width 879 height 26
click at [596, 173] on select "[Selecione...] Carregador e Descarregador de Caminhão Carregador e Descarregado…" at bounding box center [923, 176] width 879 height 26
click at [51, 122] on link "Lojas" at bounding box center [73, 119] width 146 height 33
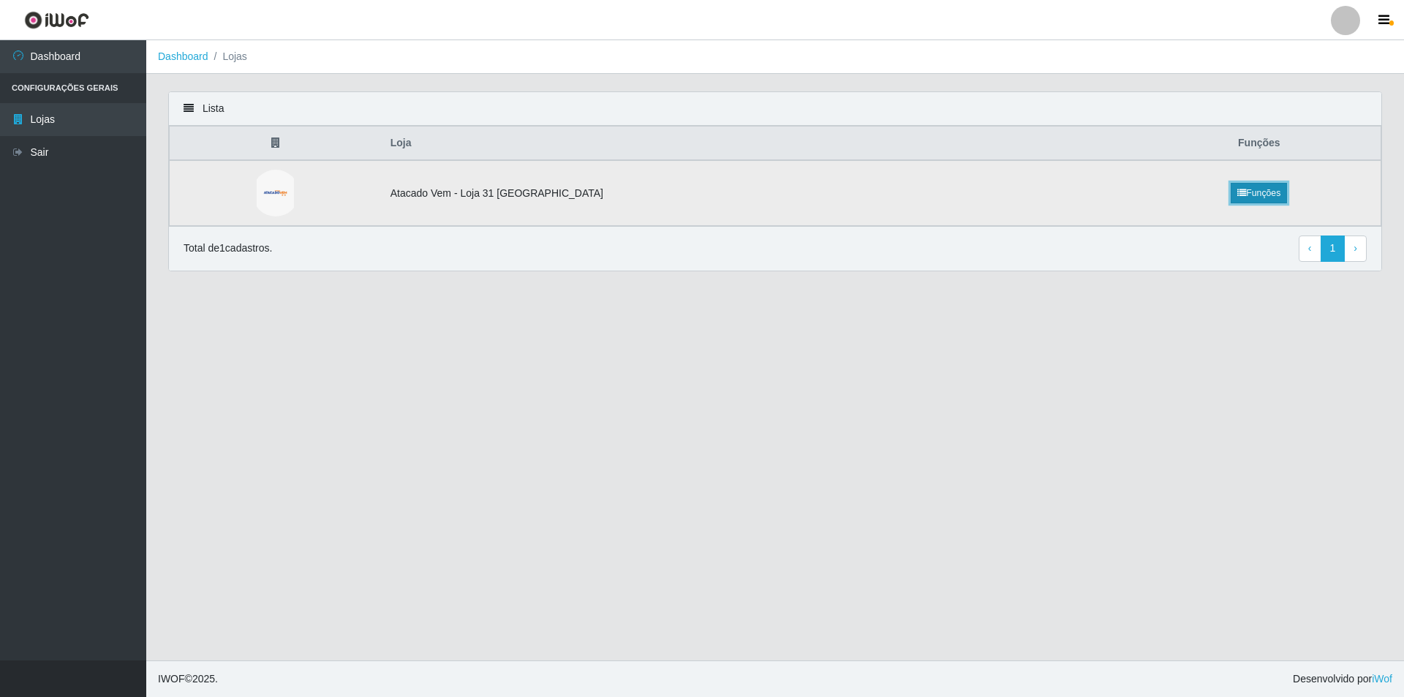
click at [1253, 189] on link "Funções" at bounding box center [1259, 193] width 56 height 20
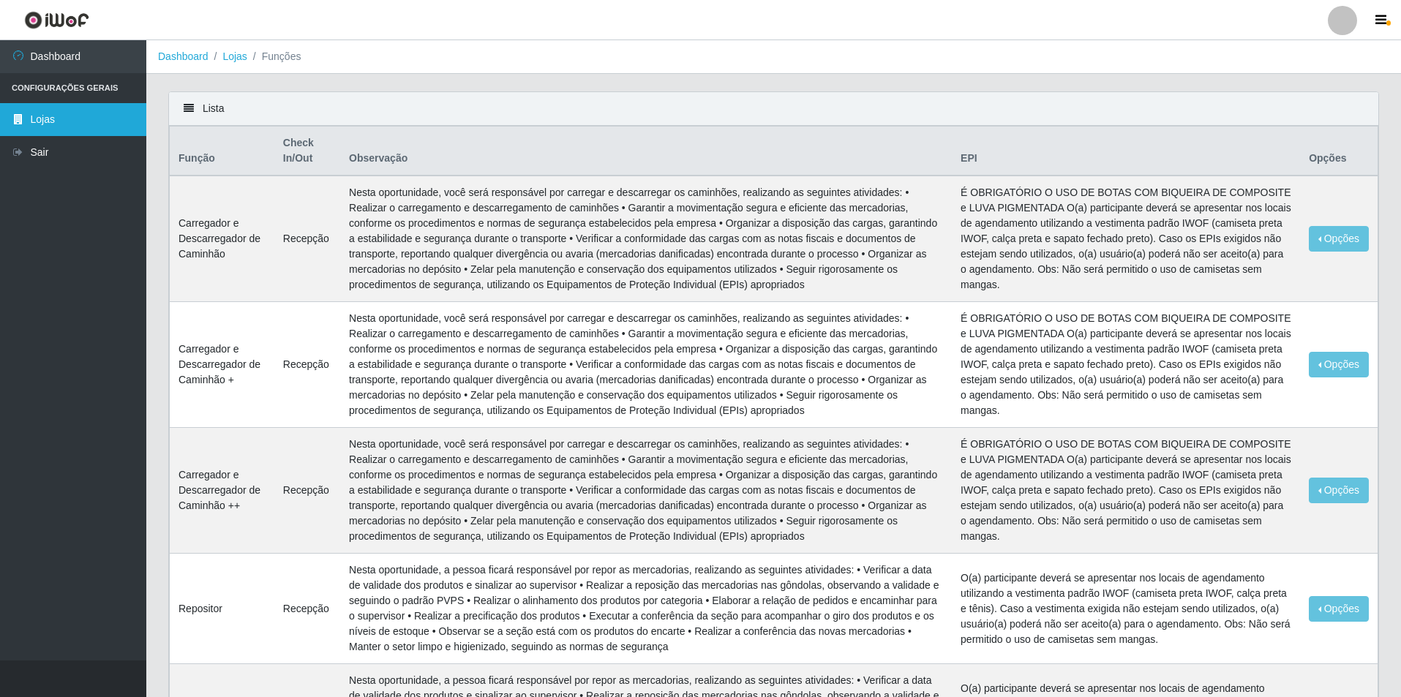
click at [77, 125] on link "Lojas" at bounding box center [73, 119] width 146 height 33
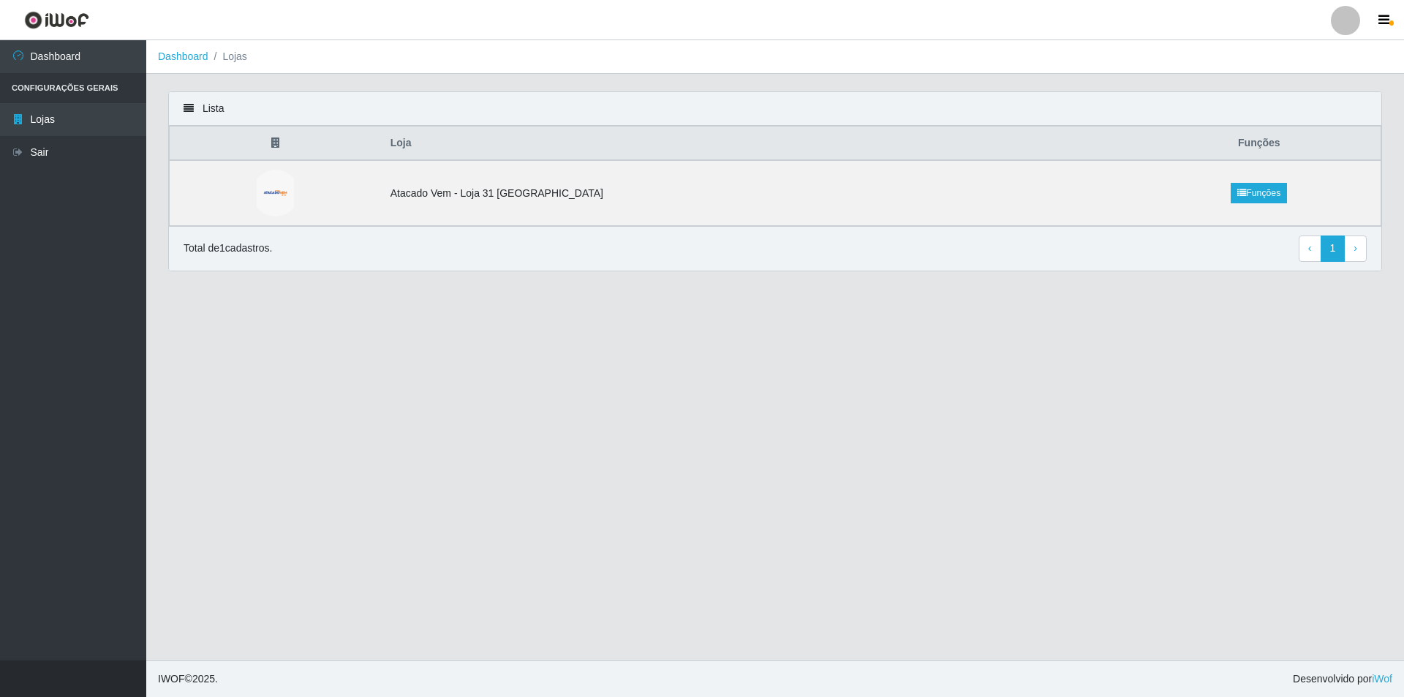
click at [71, 86] on li "Configurações Gerais" at bounding box center [73, 88] width 146 height 30
click at [72, 61] on link "Dashboard" at bounding box center [73, 56] width 146 height 33
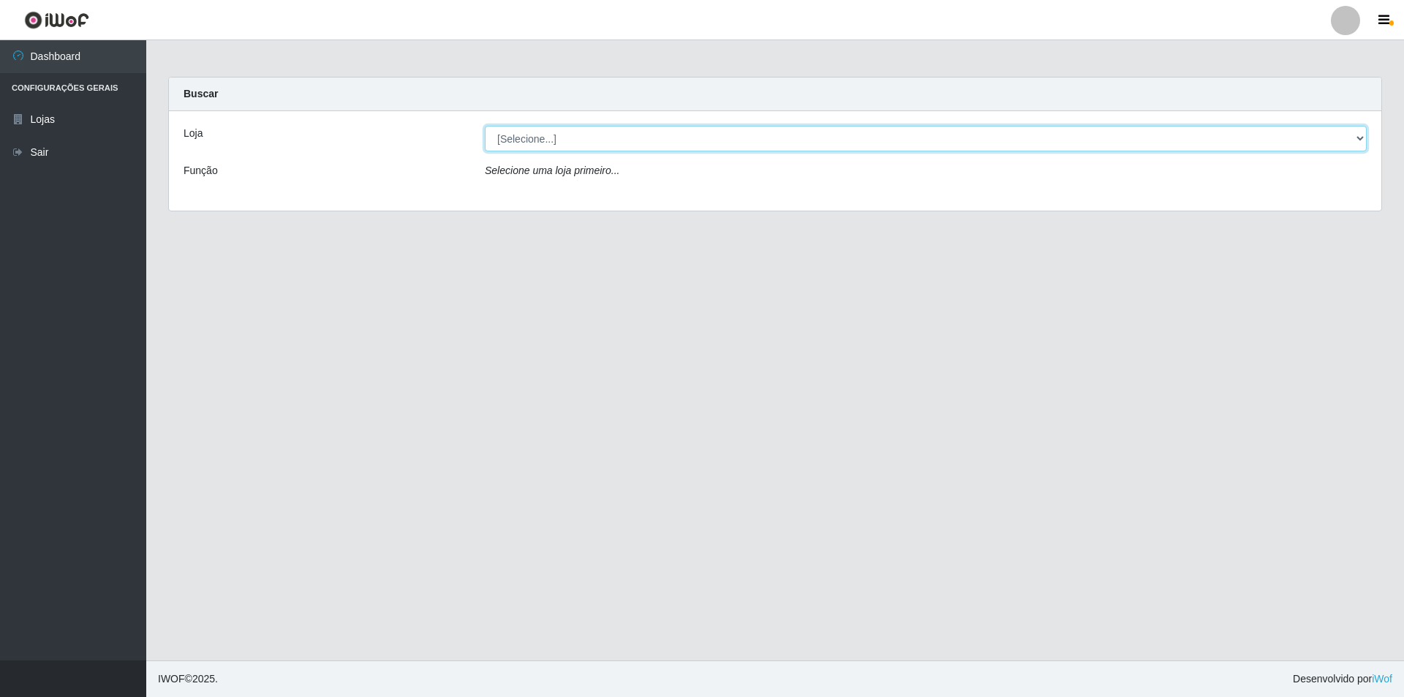
click at [527, 135] on select "[Selecione...] Atacado Vem - Loja 31 [GEOGRAPHIC_DATA]" at bounding box center [926, 139] width 882 height 26
select select "437"
click at [485, 126] on select "[Selecione...] Atacado Vem - Loja 31 [GEOGRAPHIC_DATA]" at bounding box center [926, 139] width 882 height 26
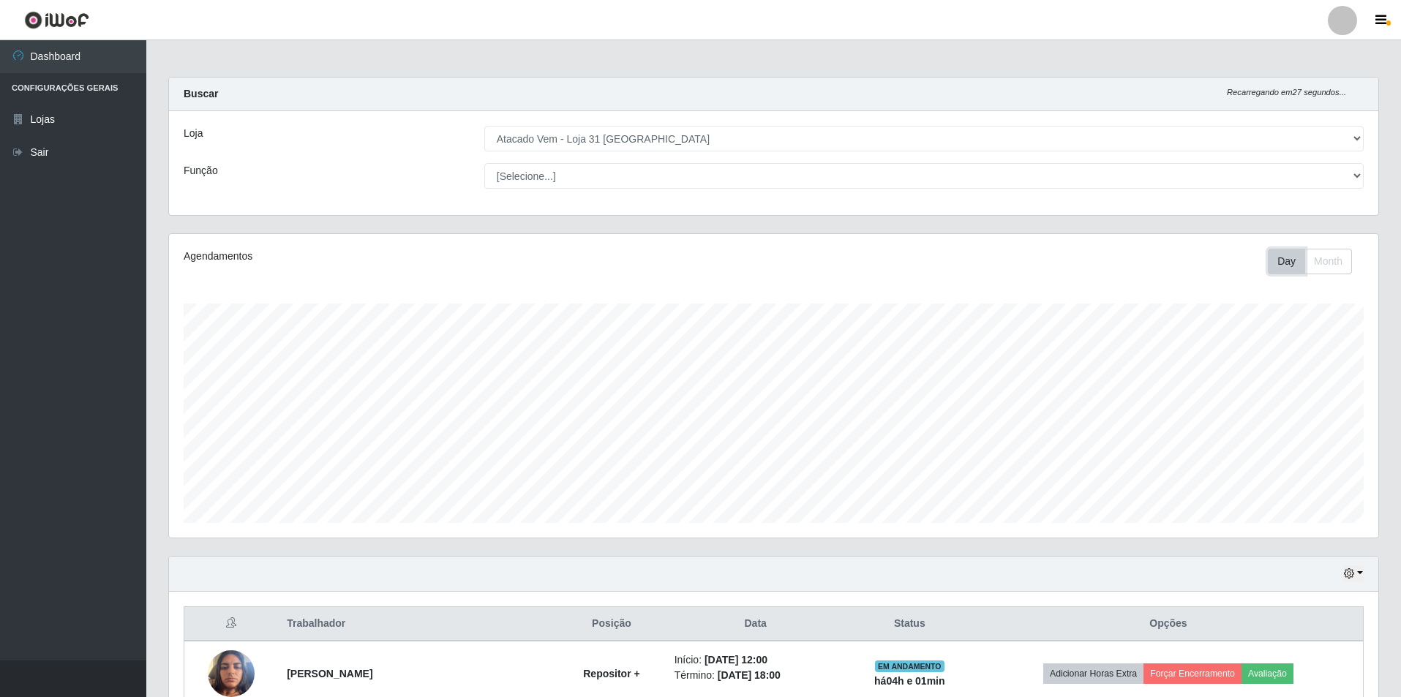
click at [1276, 266] on button "Day" at bounding box center [1286, 262] width 37 height 26
click at [1307, 264] on button "Month" at bounding box center [1328, 262] width 48 height 26
click at [1276, 259] on button "Day" at bounding box center [1286, 262] width 37 height 26
click at [511, 172] on select "[Selecione...] Carregador e Descarregador de Caminhão Carregador e Descarregado…" at bounding box center [923, 176] width 879 height 26
click at [484, 163] on select "[Selecione...] Carregador e Descarregador de Caminhão Carregador e Descarregado…" at bounding box center [923, 176] width 879 height 26
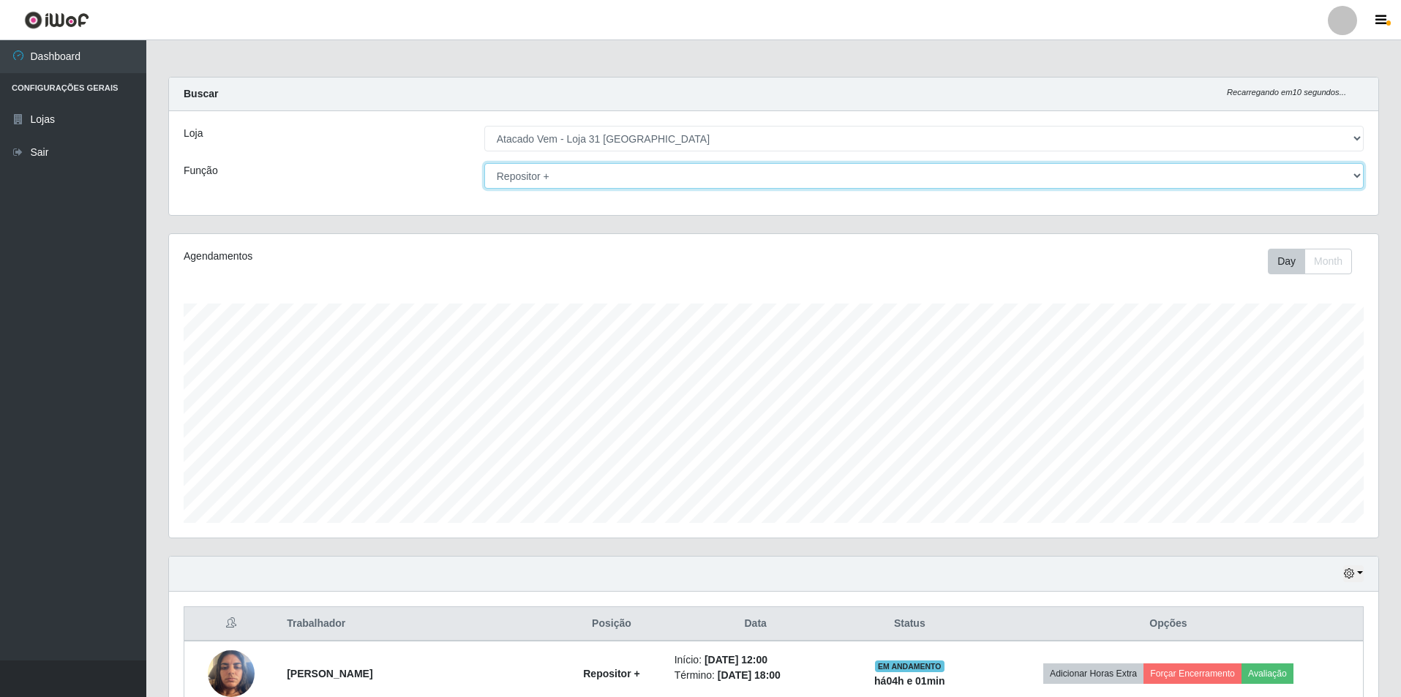
click at [641, 184] on select "[Selecione...] Carregador e Descarregador de Caminhão Carregador e Descarregado…" at bounding box center [923, 176] width 879 height 26
click at [484, 163] on select "[Selecione...] Carregador e Descarregador de Caminhão Carregador e Descarregado…" at bounding box center [923, 176] width 879 height 26
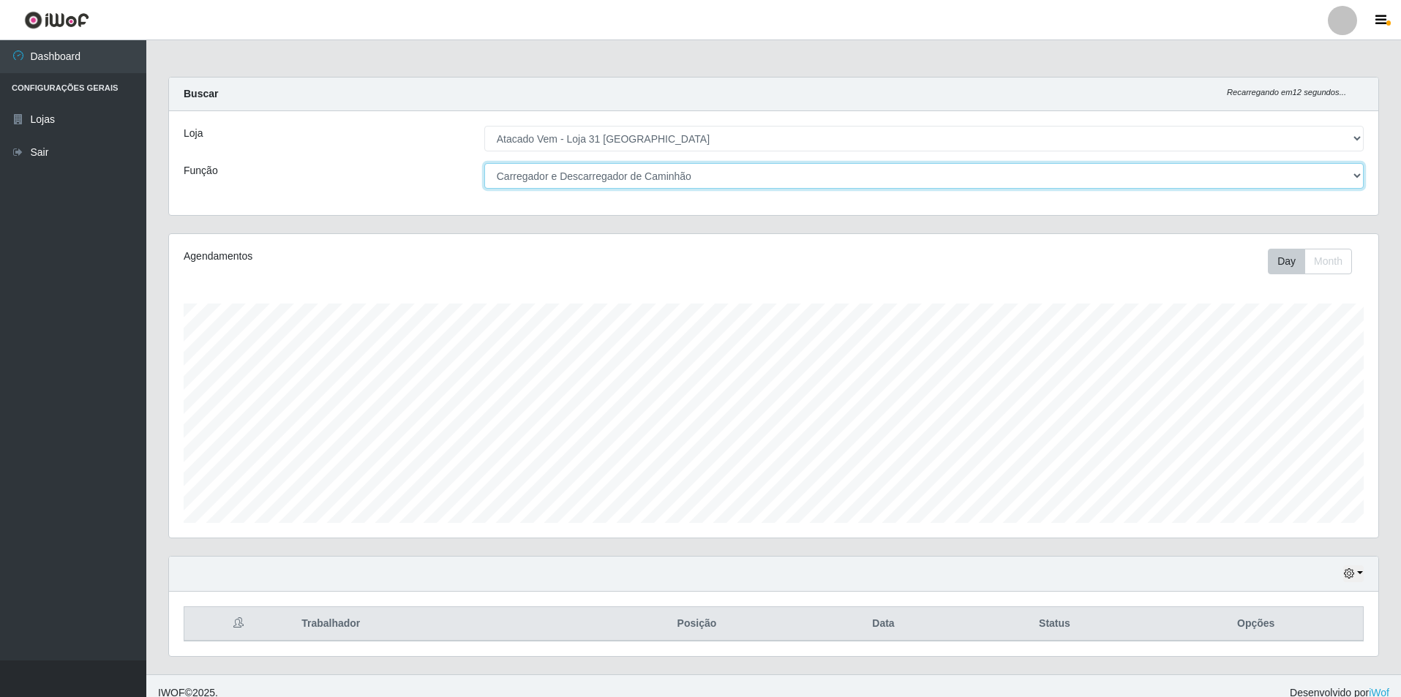
click at [643, 174] on select "[Selecione...] Carregador e Descarregador de Caminhão Carregador e Descarregado…" at bounding box center [923, 176] width 879 height 26
click at [484, 163] on select "[Selecione...] Carregador e Descarregador de Caminhão Carregador e Descarregado…" at bounding box center [923, 176] width 879 height 26
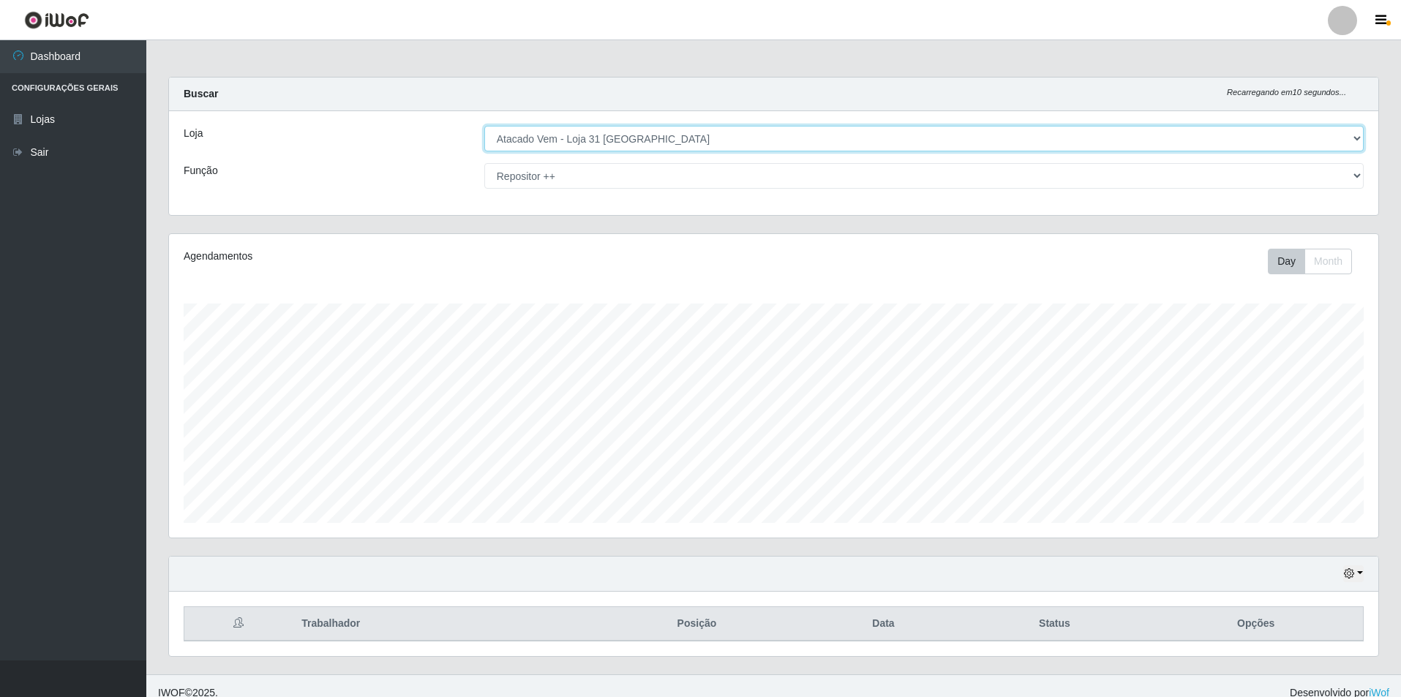
click at [688, 133] on select "[Selecione...] Atacado Vem - Loja 31 [GEOGRAPHIC_DATA]" at bounding box center [923, 139] width 879 height 26
click at [689, 133] on select "[Selecione...] Atacado Vem - Loja 31 [GEOGRAPHIC_DATA]" at bounding box center [923, 139] width 879 height 26
click at [630, 181] on select "[Selecione...] Carregador e Descarregador de Caminhão Carregador e Descarregado…" at bounding box center [923, 176] width 879 height 26
select select "[Selecione...]"
click at [484, 163] on select "[Selecione...] Carregador e Descarregador de Caminhão Carregador e Descarregado…" at bounding box center [923, 176] width 879 height 26
